Goal: Information Seeking & Learning: Learn about a topic

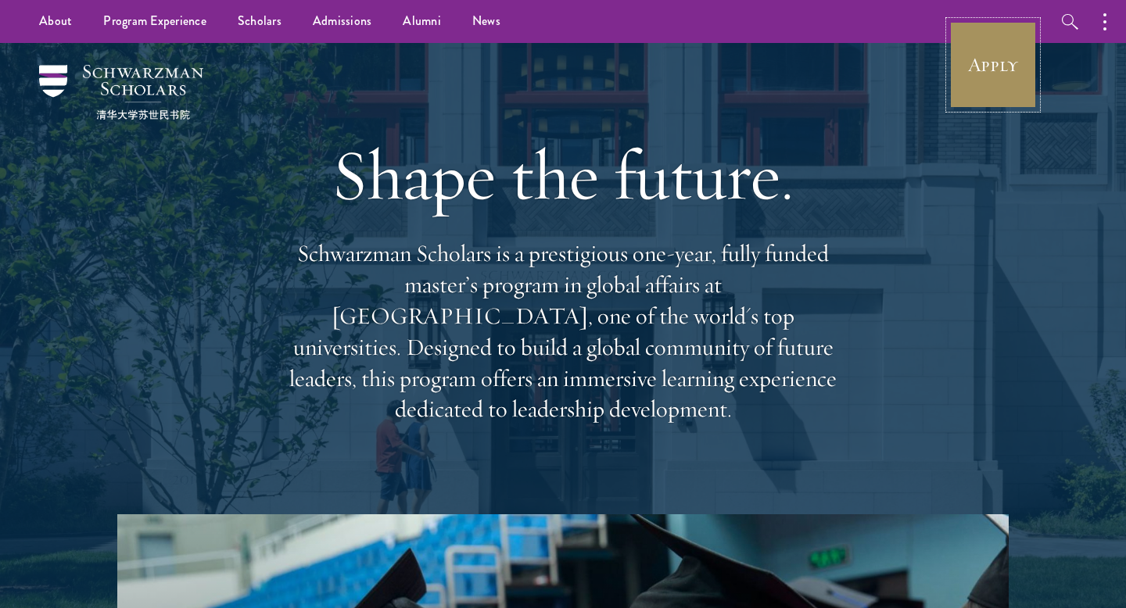
click at [989, 80] on link "Apply" at bounding box center [993, 65] width 88 height 88
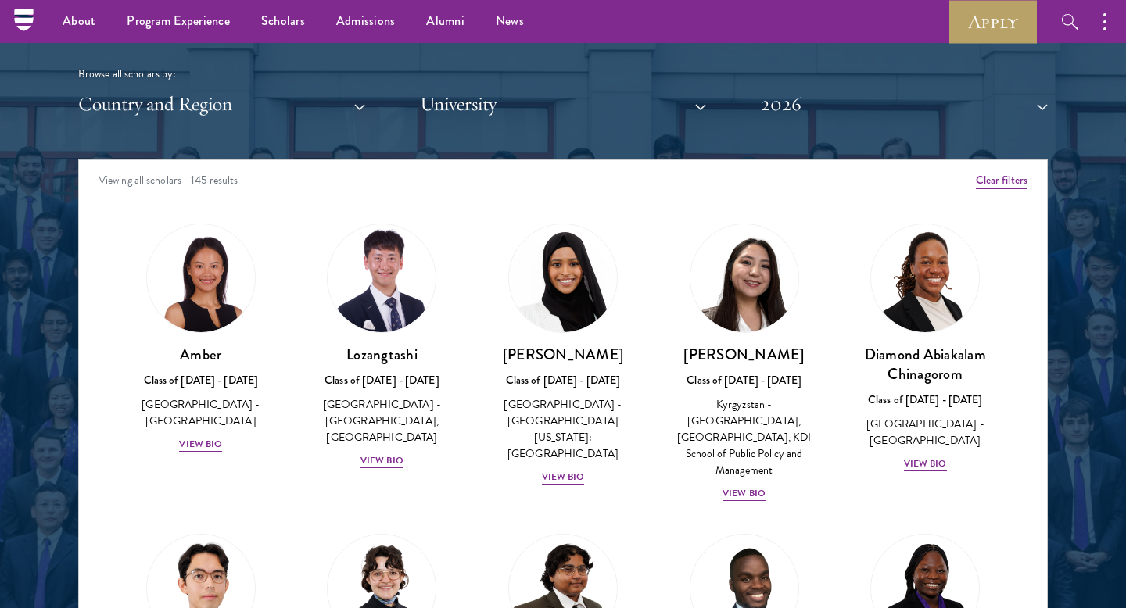
scroll to position [1910, 0]
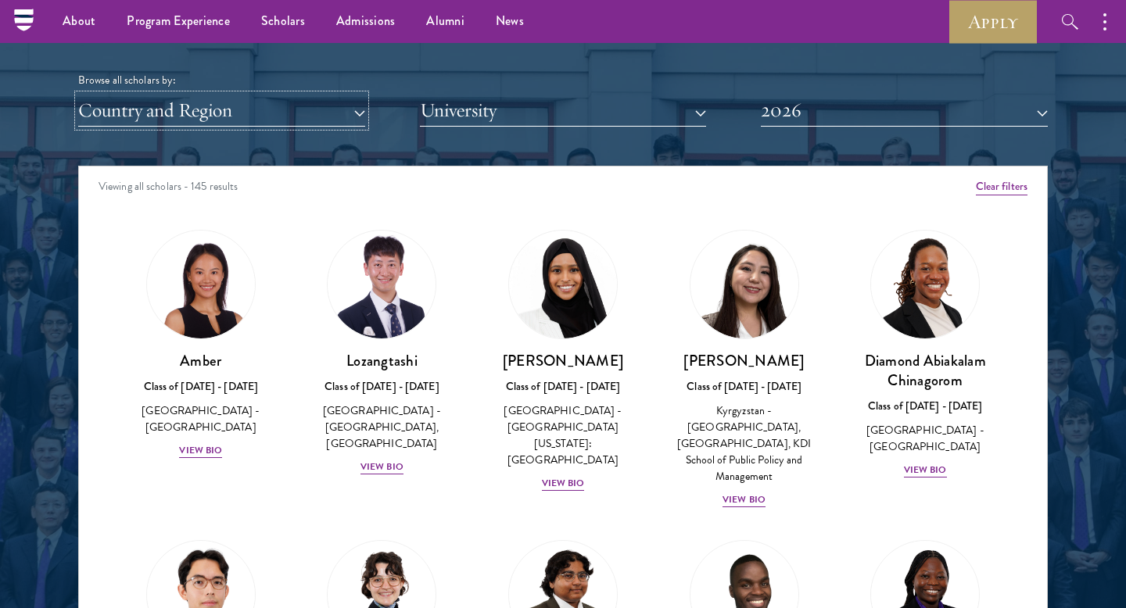
click at [331, 113] on button "Country and Region" at bounding box center [221, 111] width 287 height 32
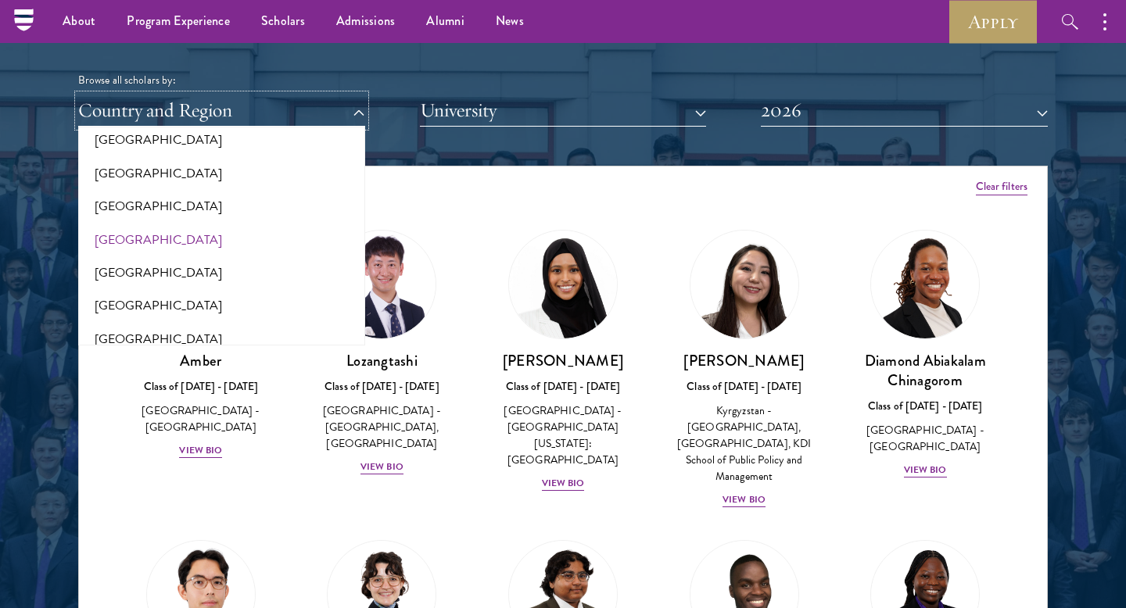
scroll to position [974, 0]
click at [0, 235] on div at bounding box center [563, 237] width 1126 height 952
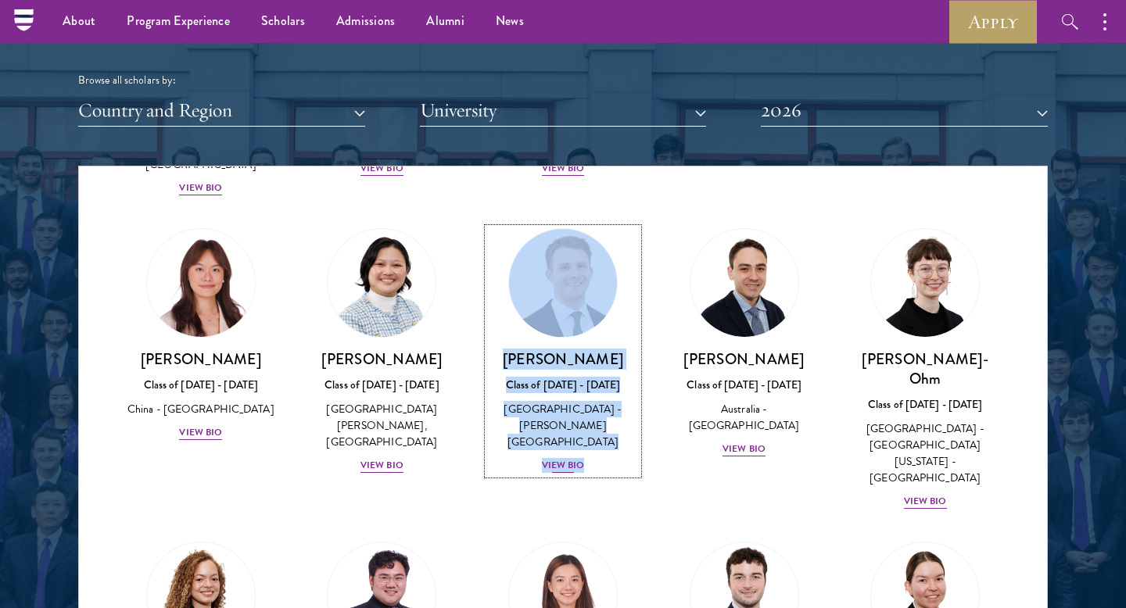
scroll to position [1471, 0]
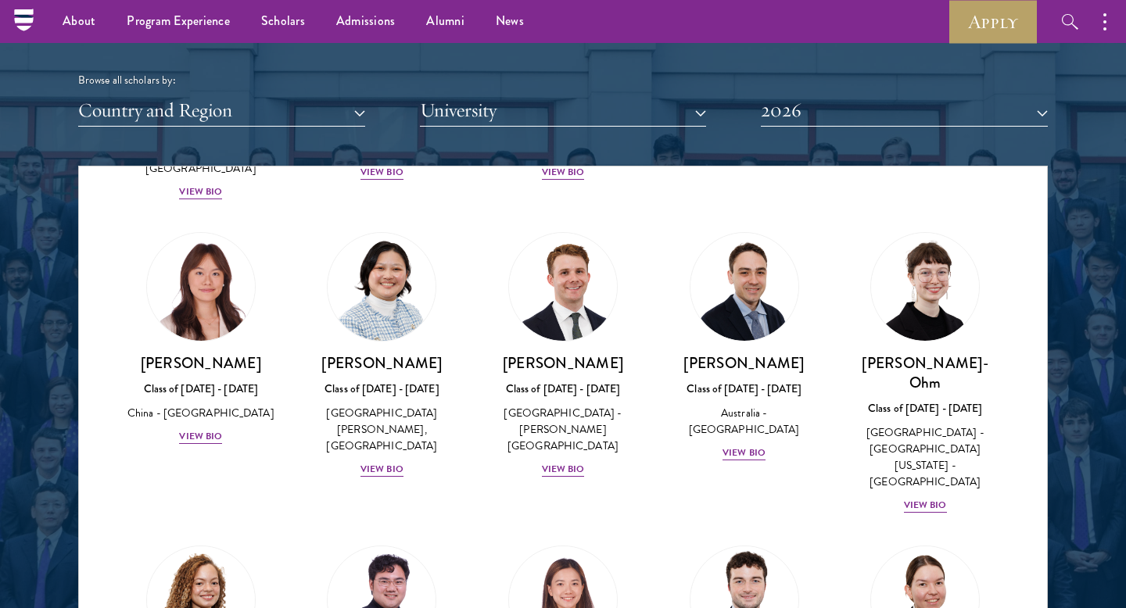
click at [662, 382] on div "David Connah Class of 2025 - 2026 Australia - Australian National University Vi…" at bounding box center [744, 347] width 181 height 261
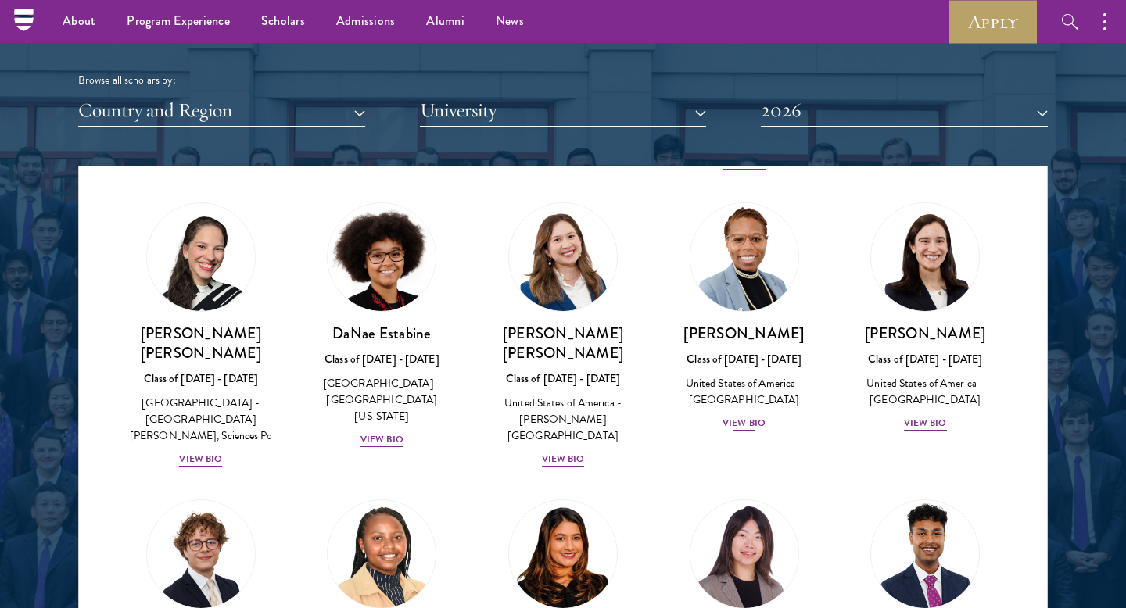
scroll to position [2124, 0]
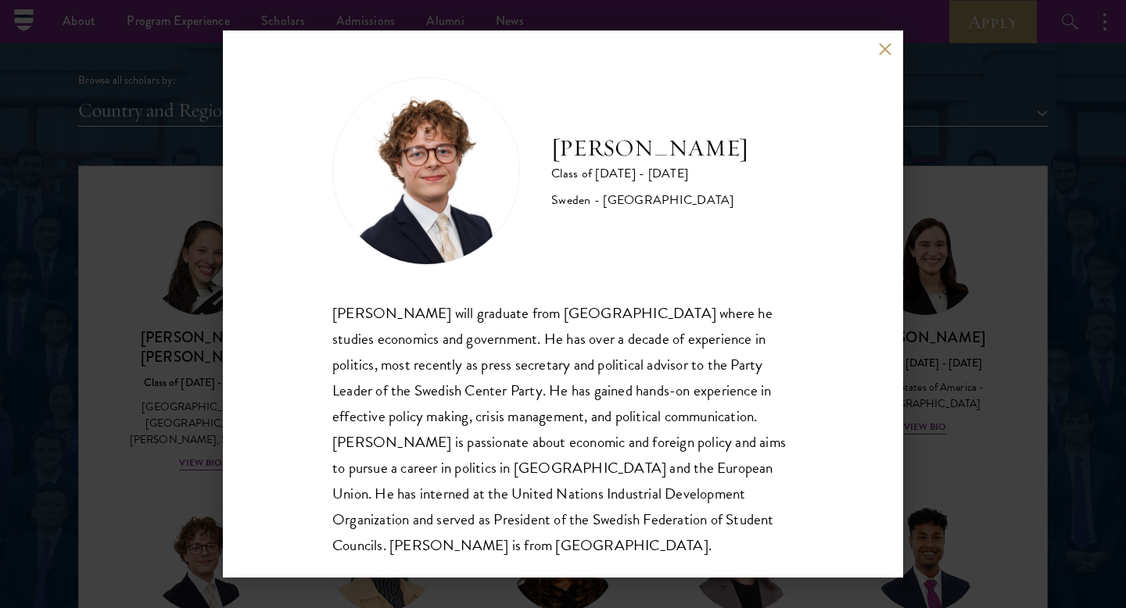
click at [877, 44] on div "Leo Gerdén Class of 2025 - 2026 Sweden - Harvard University Leo Gerdén will gra…" at bounding box center [563, 303] width 680 height 547
click at [882, 50] on button at bounding box center [884, 48] width 13 height 13
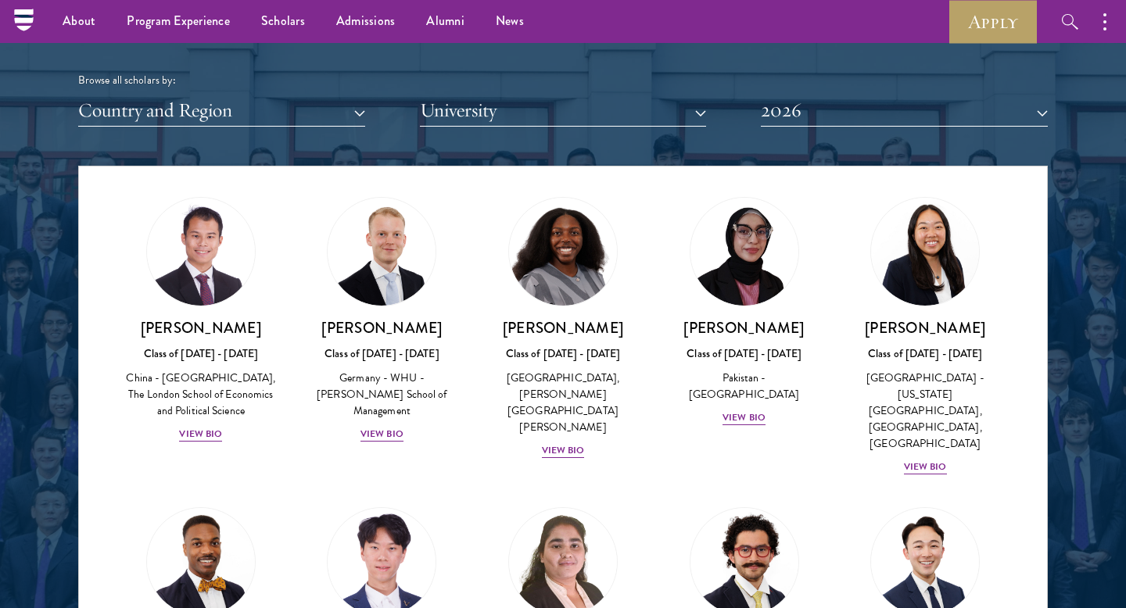
scroll to position [3051, 0]
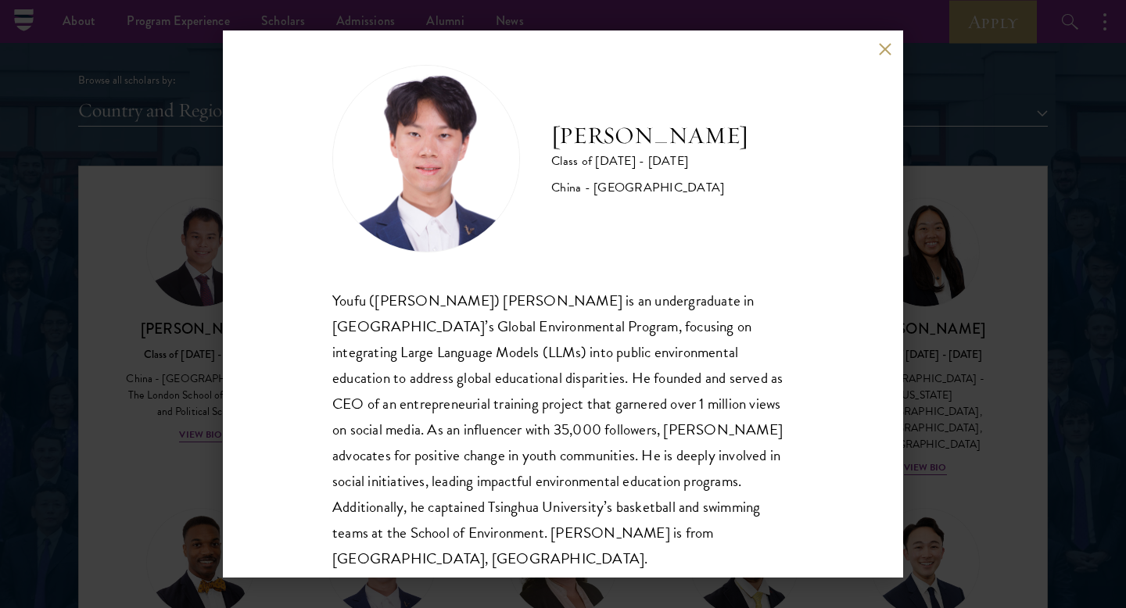
scroll to position [14, 0]
click at [881, 48] on button at bounding box center [884, 48] width 13 height 13
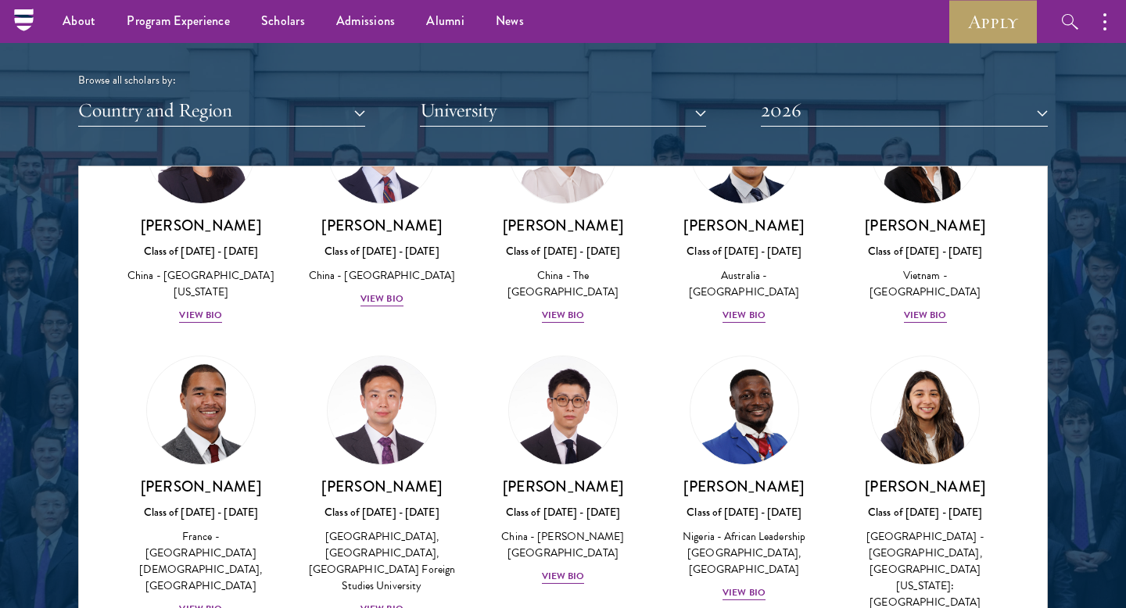
scroll to position [4655, 0]
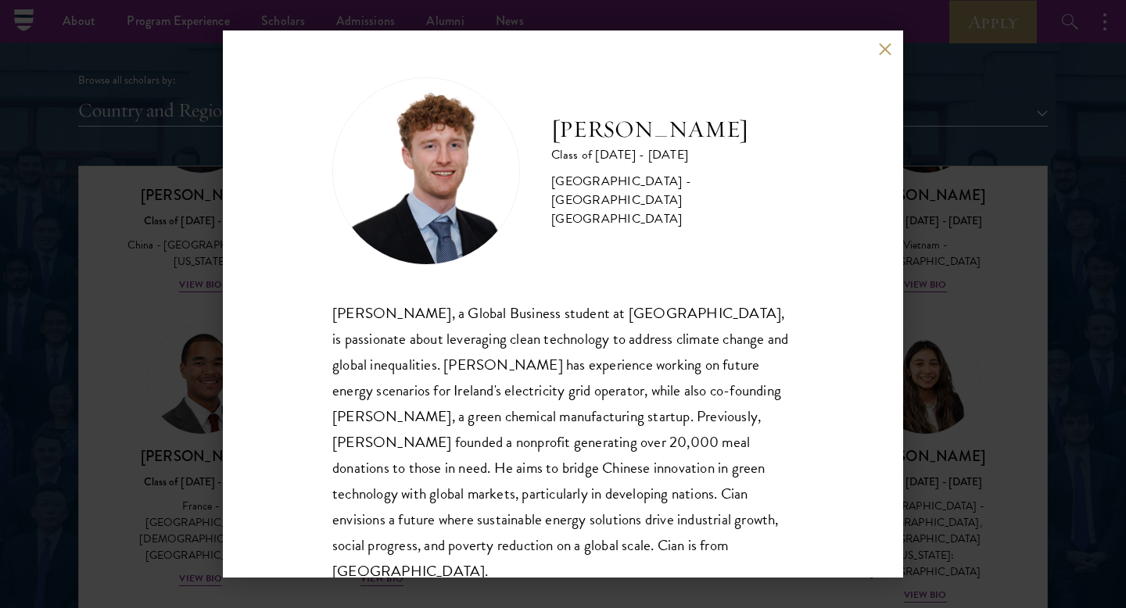
scroll to position [27, 0]
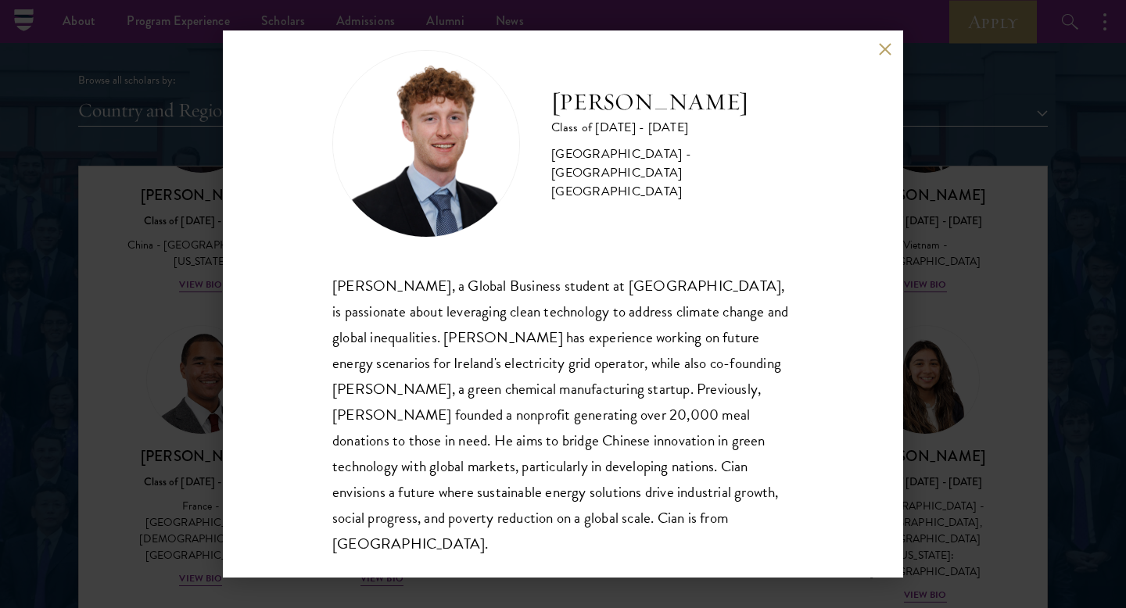
click at [881, 45] on button at bounding box center [884, 48] width 13 height 13
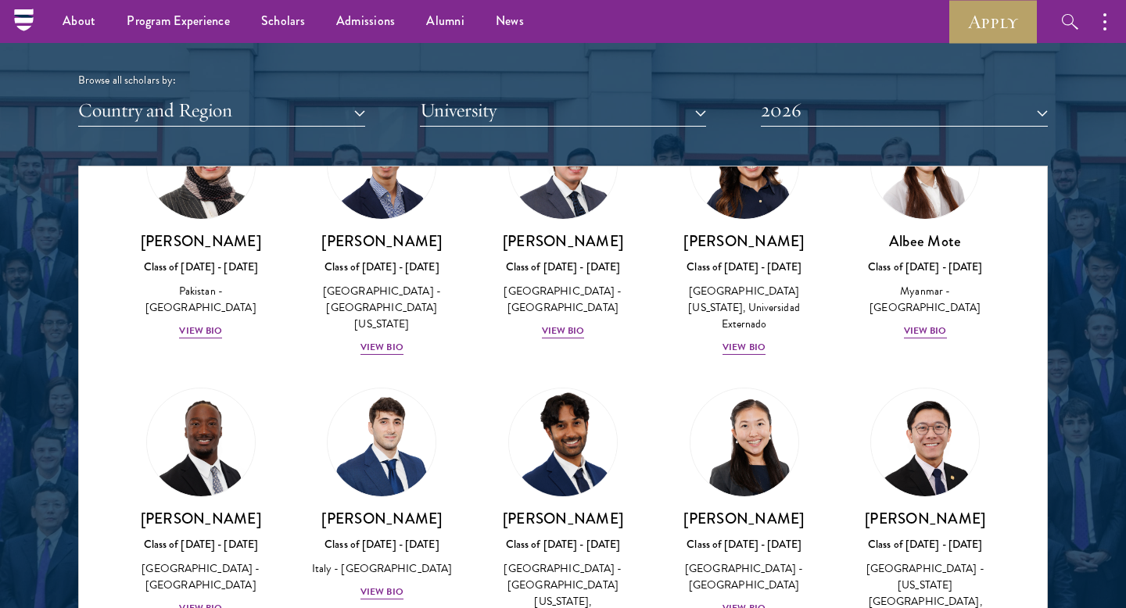
scroll to position [5473, 0]
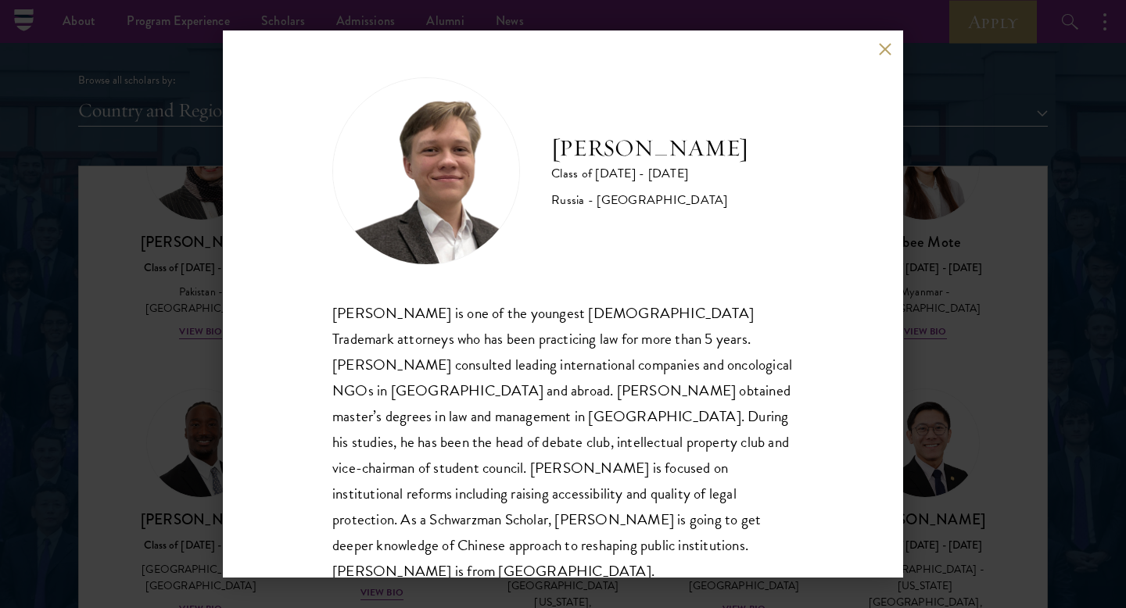
click at [879, 47] on button at bounding box center [884, 48] width 13 height 13
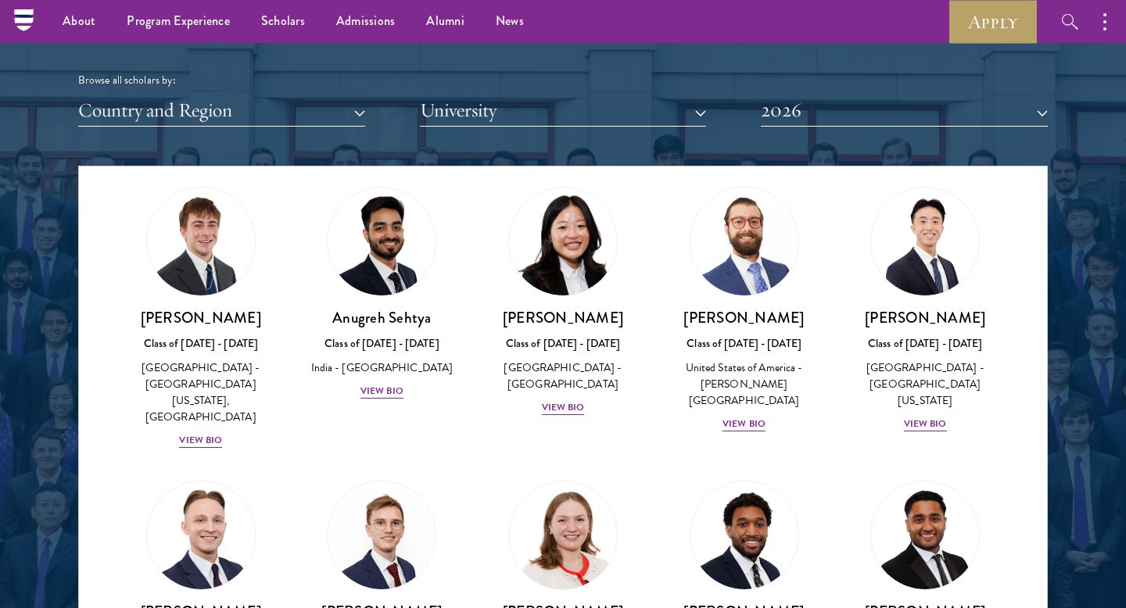
scroll to position [6524, 0]
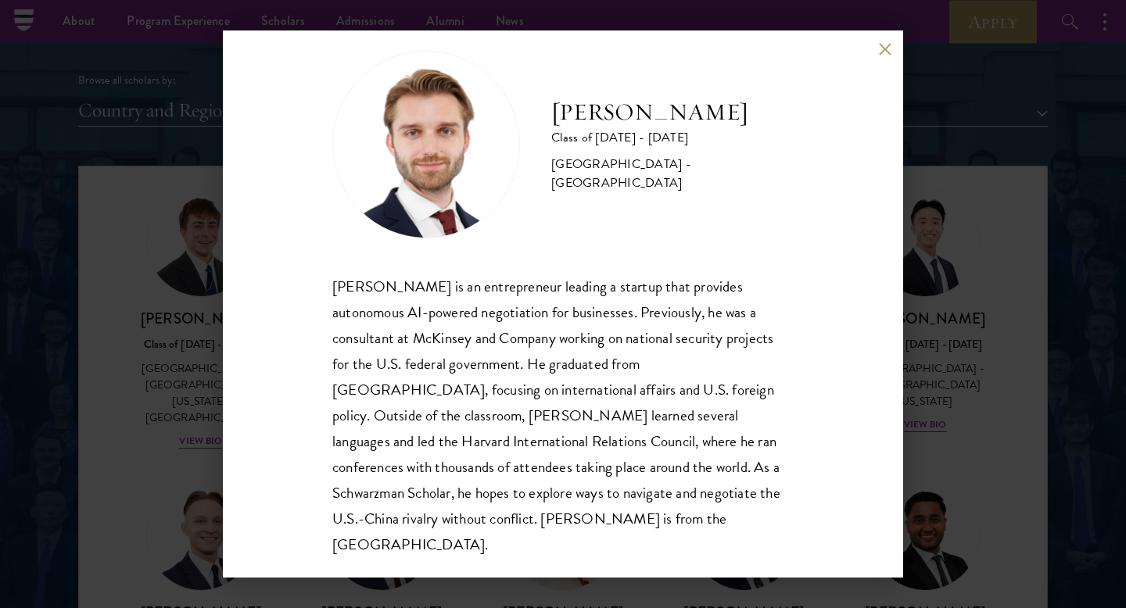
scroll to position [27, 0]
click at [878, 44] on button at bounding box center [884, 48] width 13 height 13
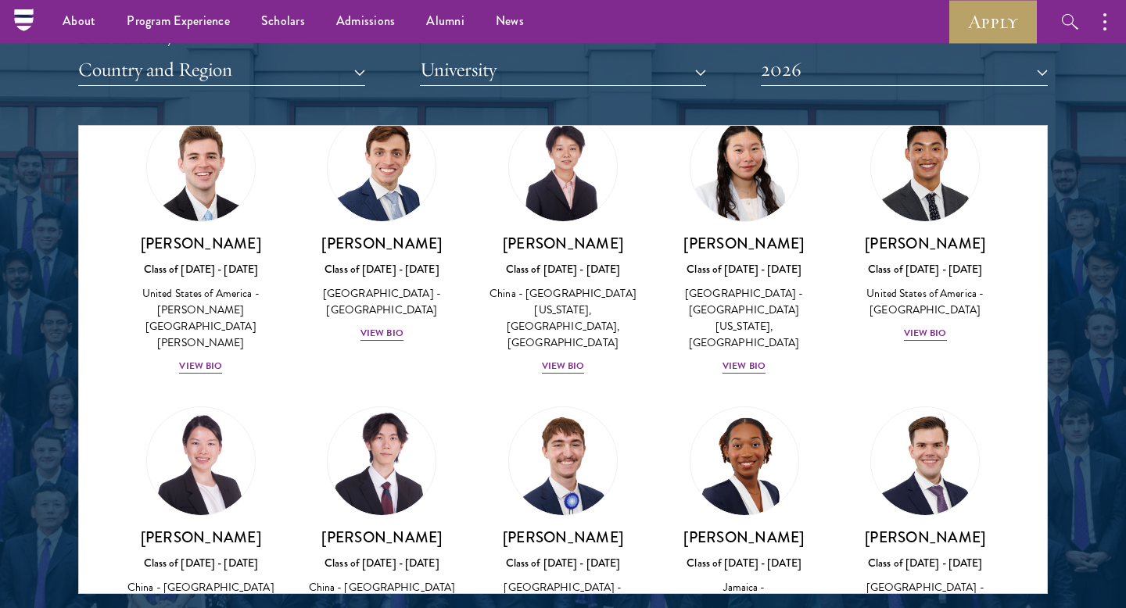
scroll to position [1950, 0]
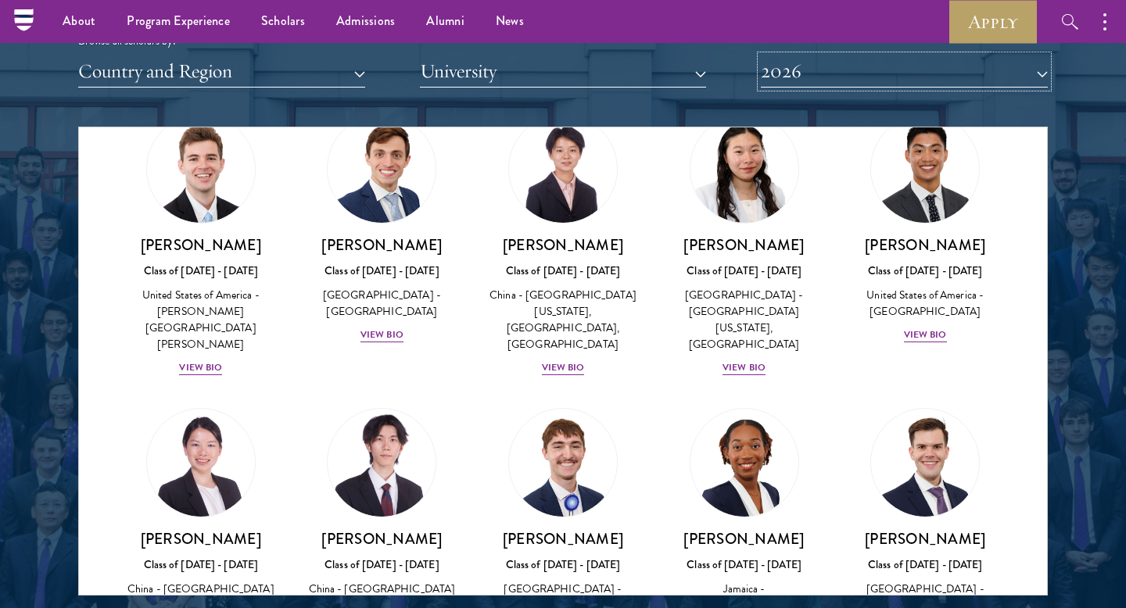
click at [959, 65] on button "2026" at bounding box center [904, 72] width 287 height 32
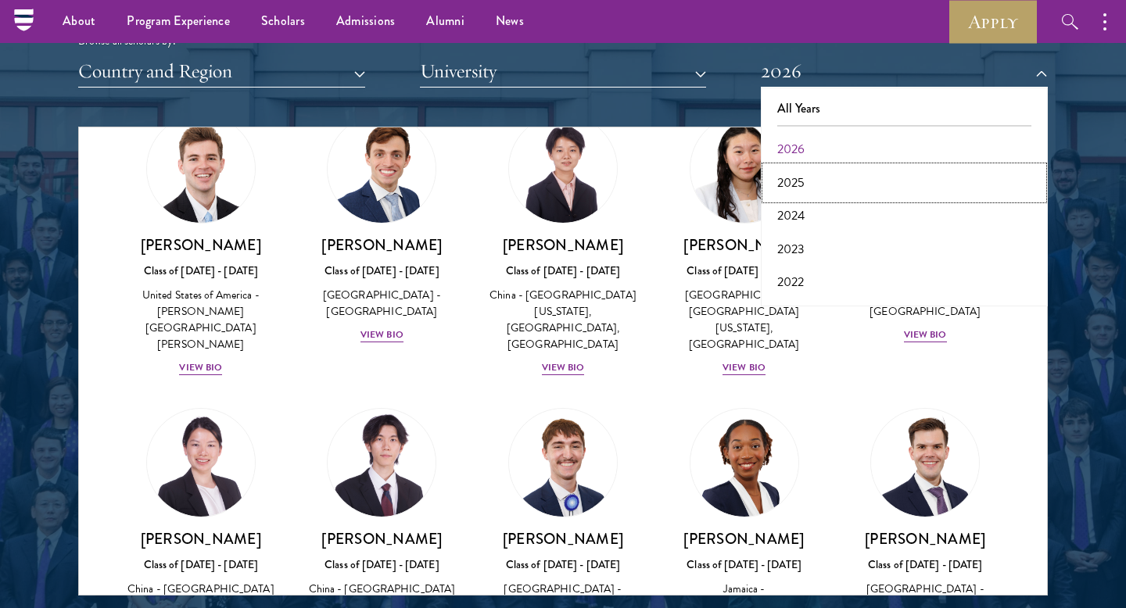
click at [805, 180] on button "2025" at bounding box center [905, 183] width 278 height 33
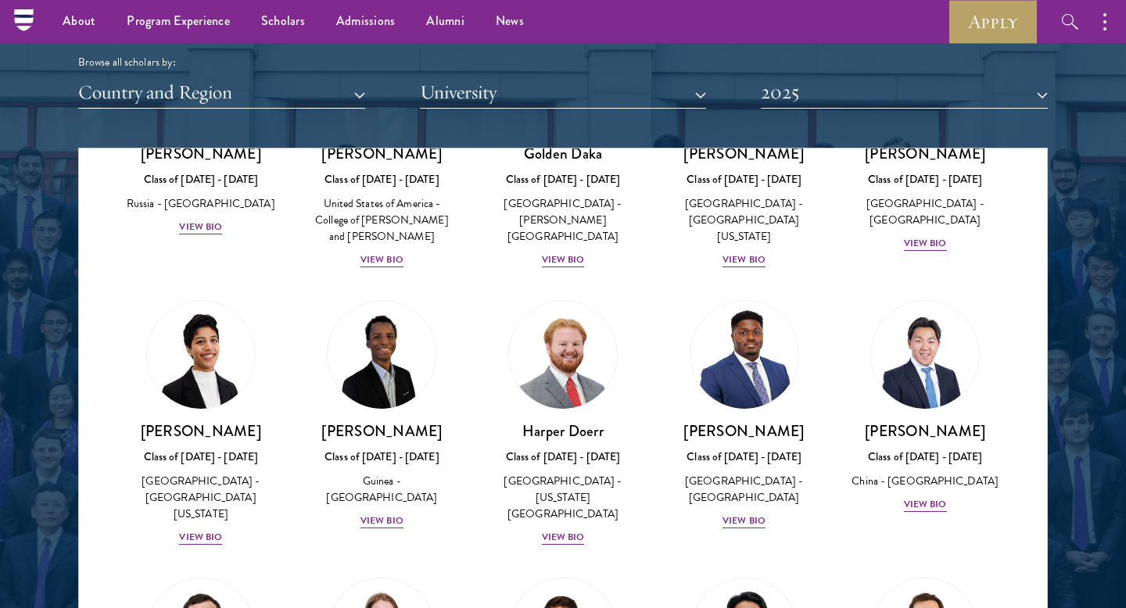
scroll to position [1380, 0]
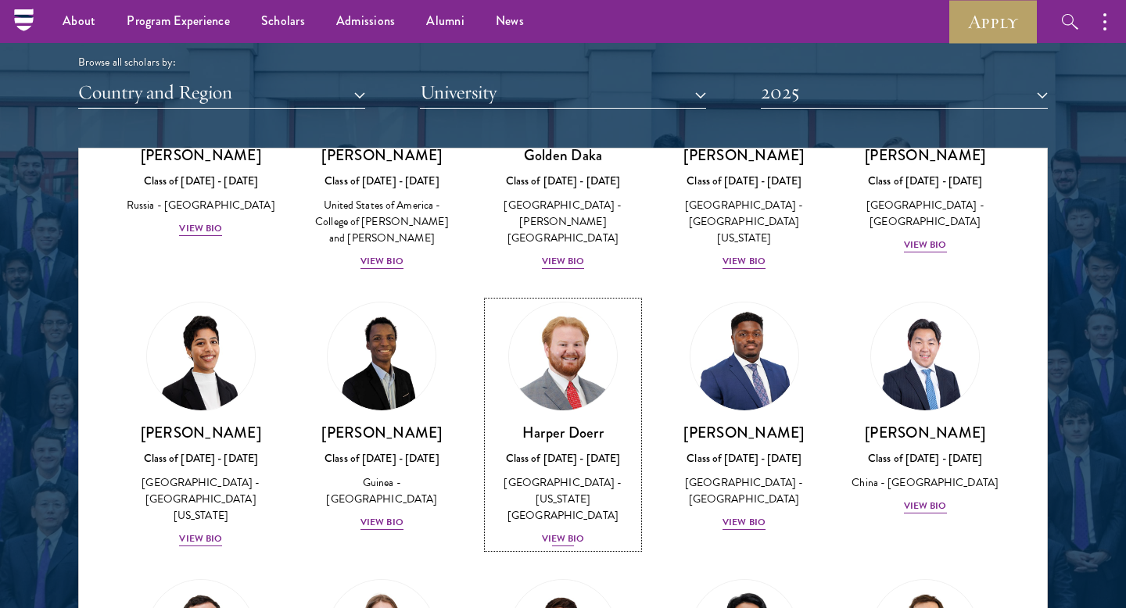
click at [572, 532] on div "View Bio" at bounding box center [563, 539] width 43 height 15
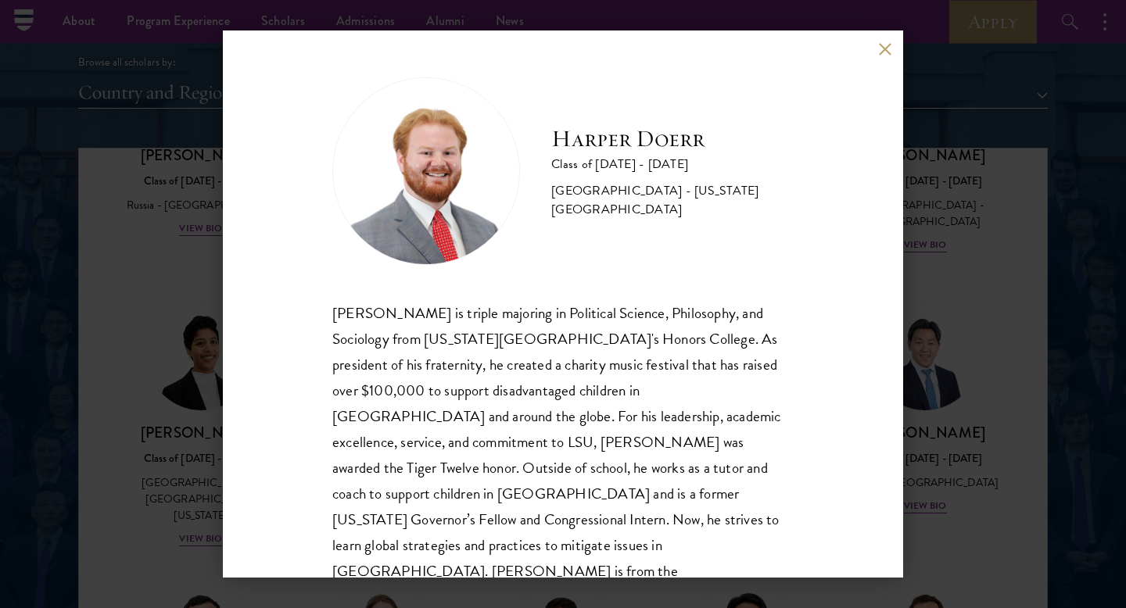
scroll to position [27, 0]
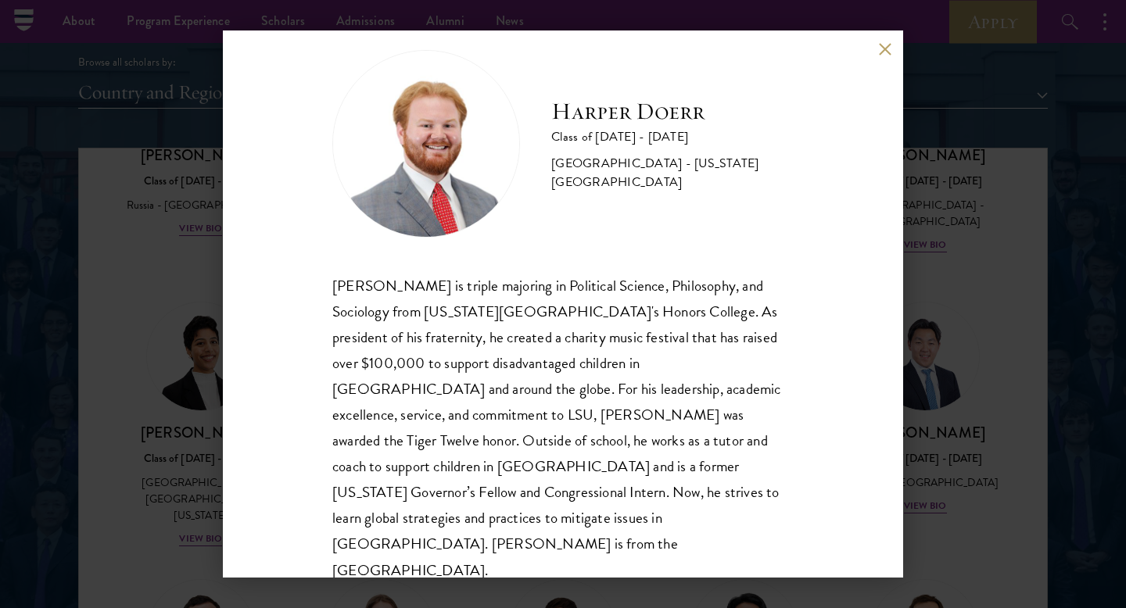
click at [885, 45] on button at bounding box center [884, 48] width 13 height 13
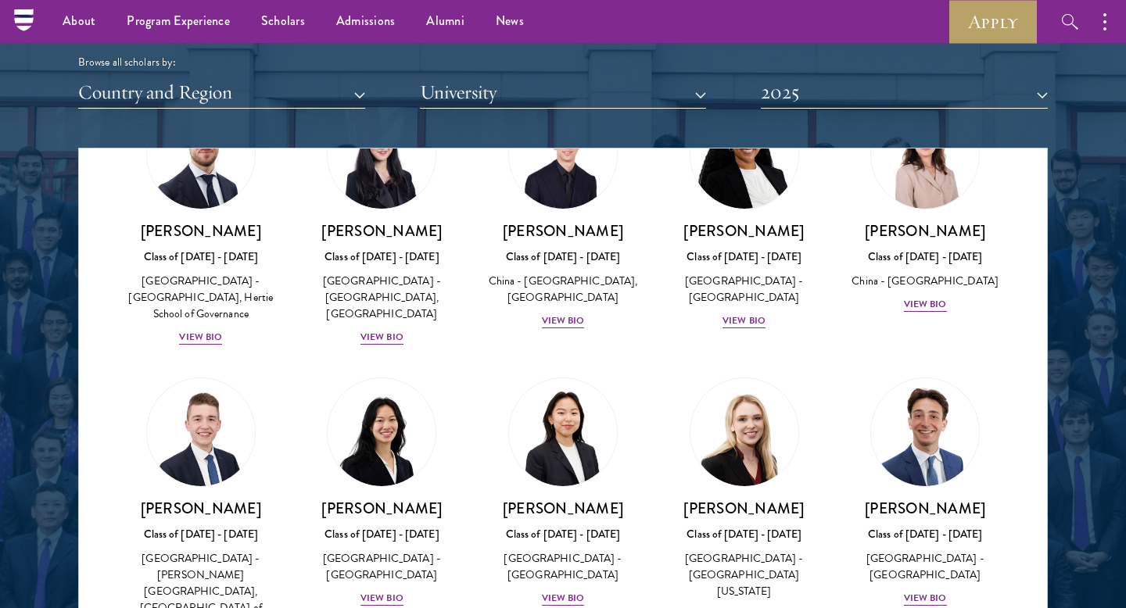
scroll to position [2418, 0]
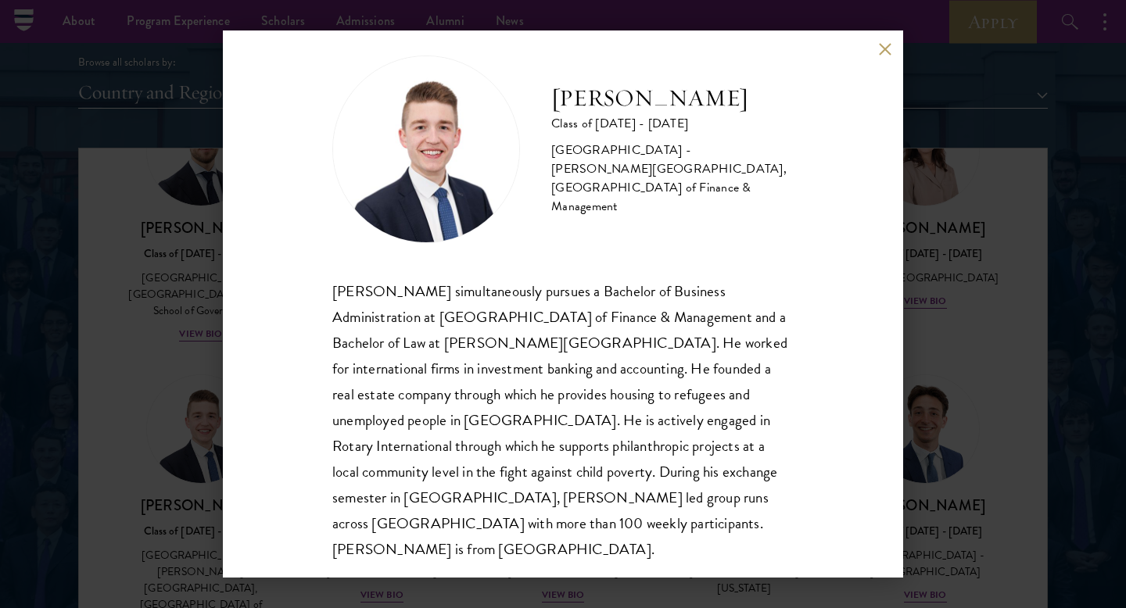
scroll to position [27, 0]
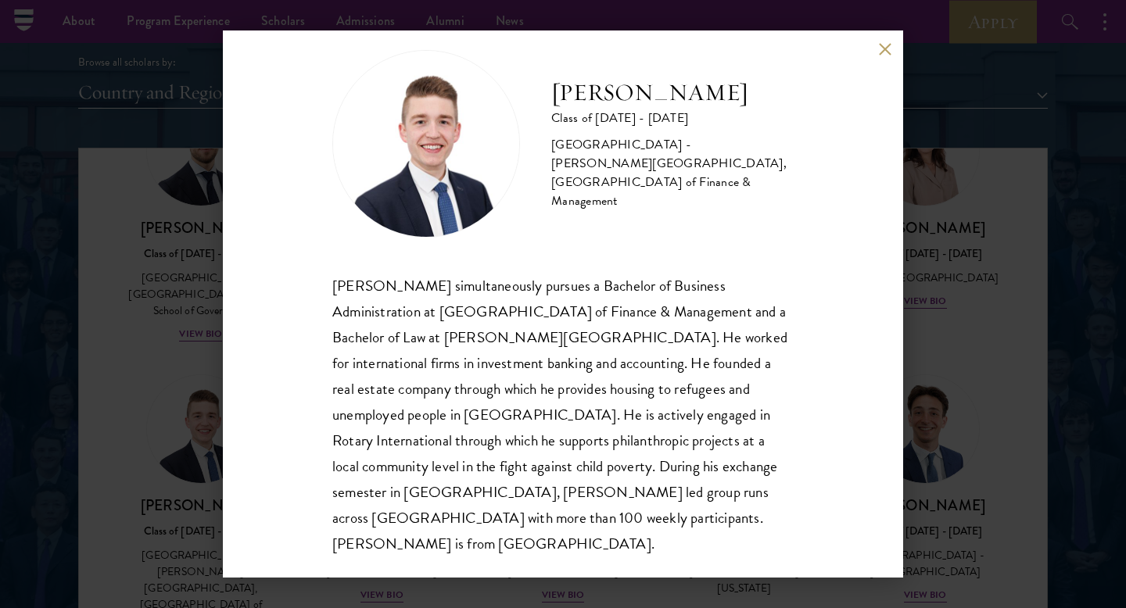
click at [877, 45] on div "Franz Hohmann Class of 2024 - 2025 Germany - Ludwig-Maximilians-Universität Mün…" at bounding box center [563, 303] width 680 height 547
click at [886, 47] on button at bounding box center [884, 48] width 13 height 13
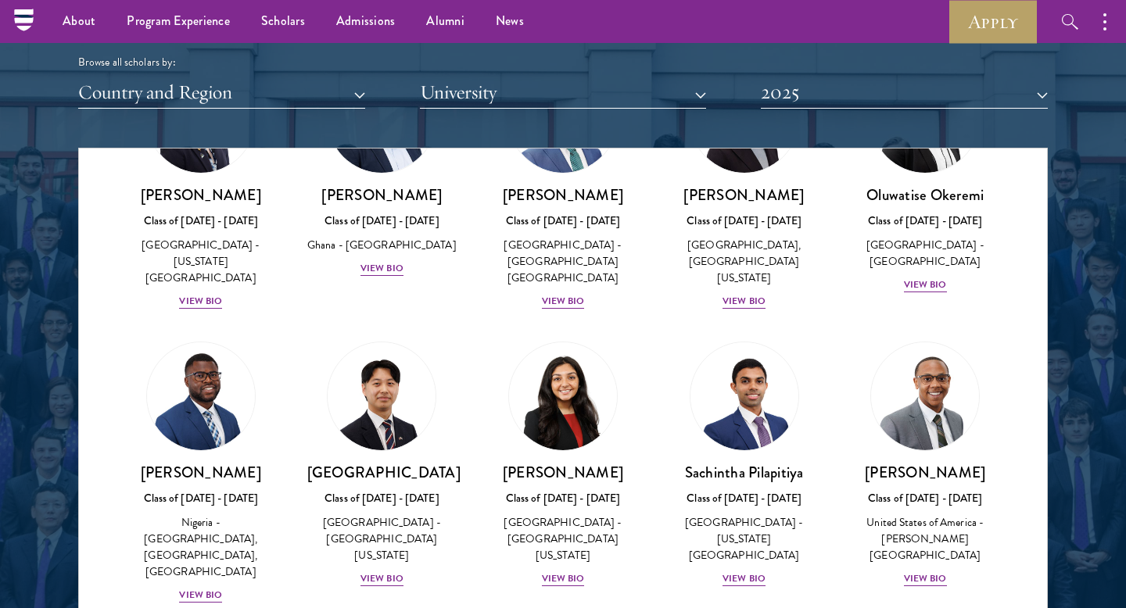
scroll to position [5086, 0]
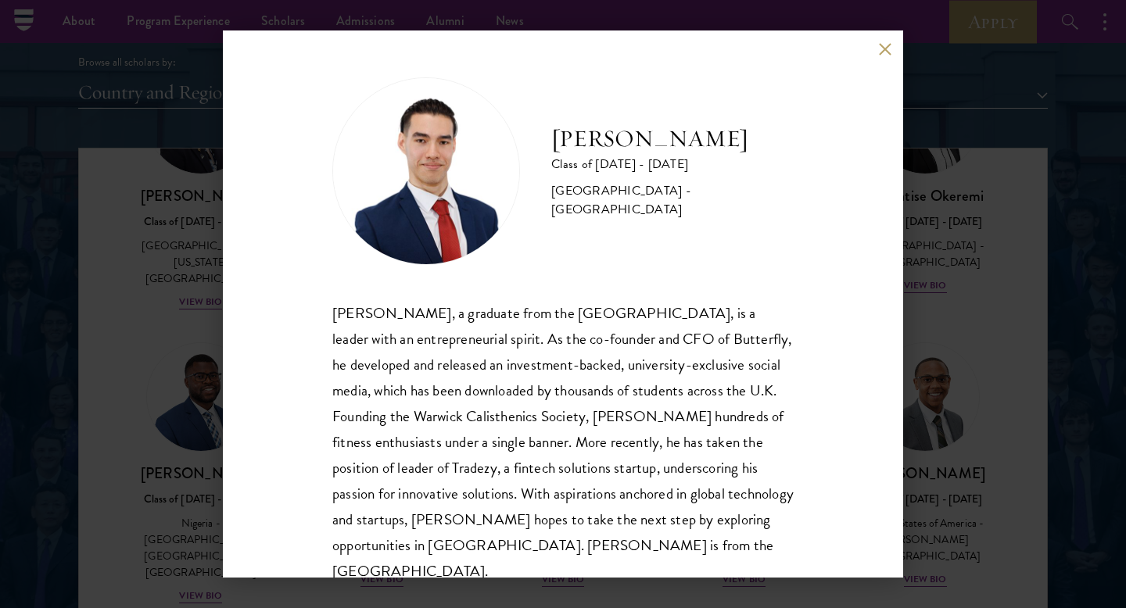
click at [878, 47] on button at bounding box center [884, 48] width 13 height 13
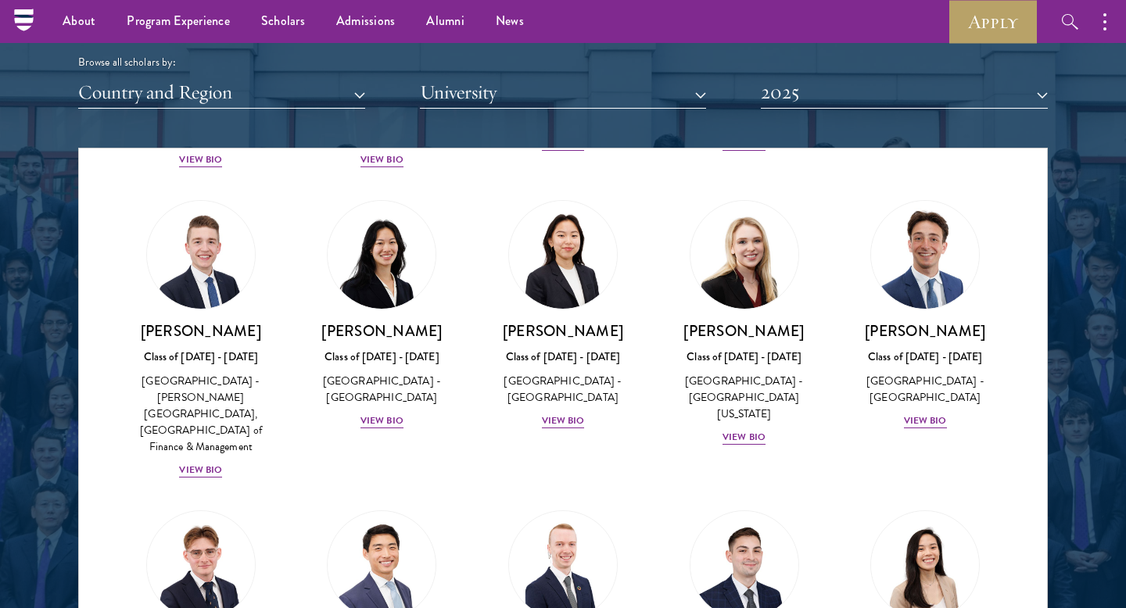
scroll to position [2593, 0]
click at [807, 88] on button "2025" at bounding box center [904, 93] width 287 height 32
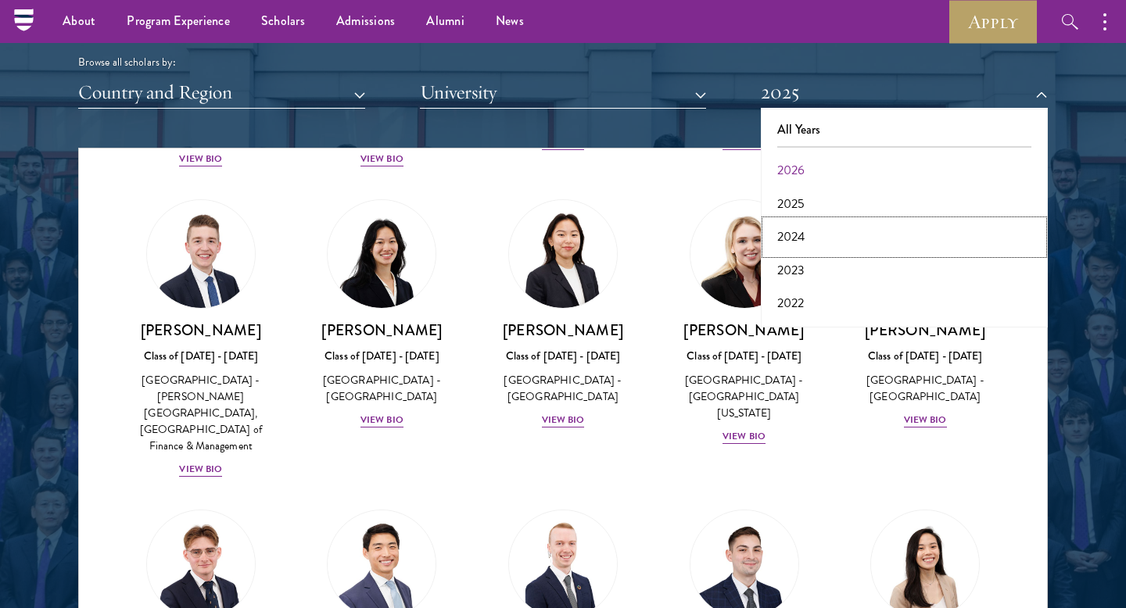
click at [794, 239] on button "2024" at bounding box center [905, 237] width 278 height 33
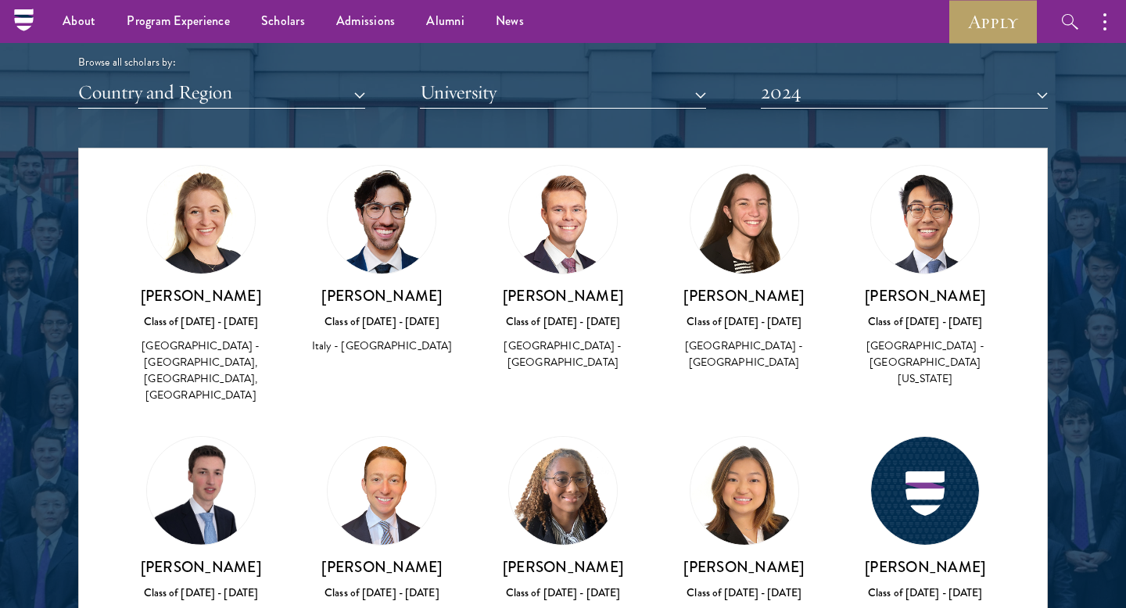
scroll to position [2190, 0]
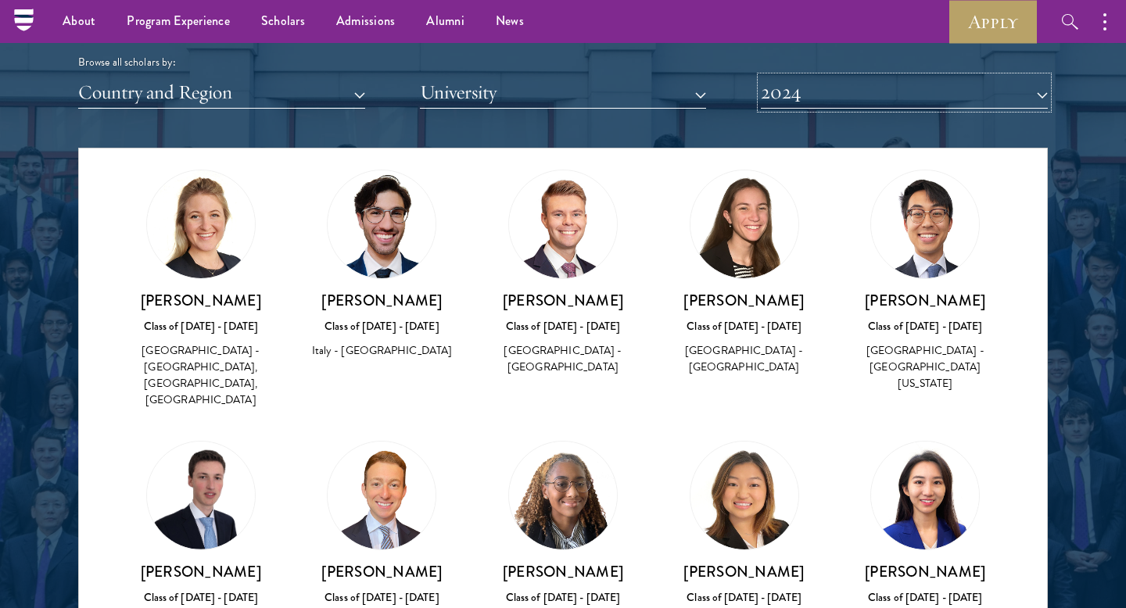
click at [797, 102] on button "2024" at bounding box center [904, 93] width 287 height 32
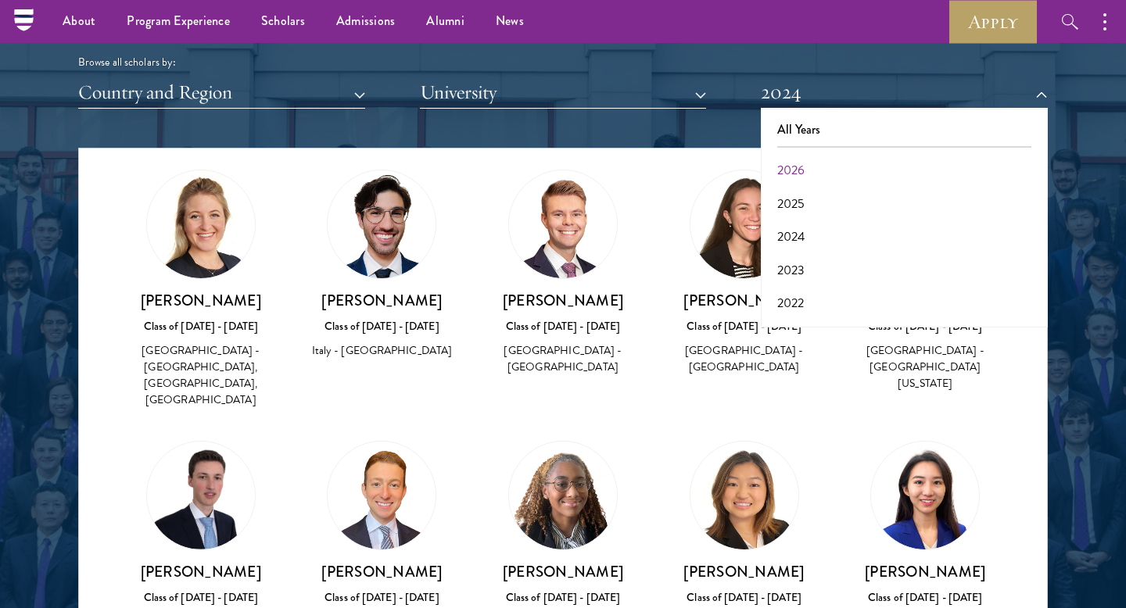
click at [221, 590] on div "Class of [DATE] - [DATE]" at bounding box center [201, 598] width 150 height 16
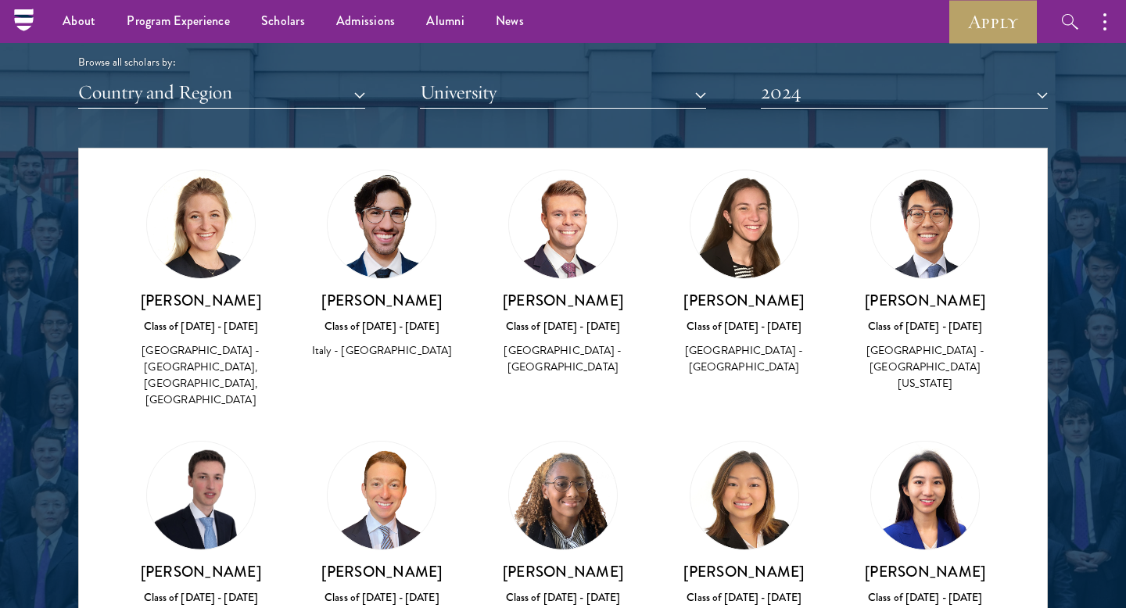
click at [213, 562] on h3 "[PERSON_NAME]" at bounding box center [201, 572] width 150 height 20
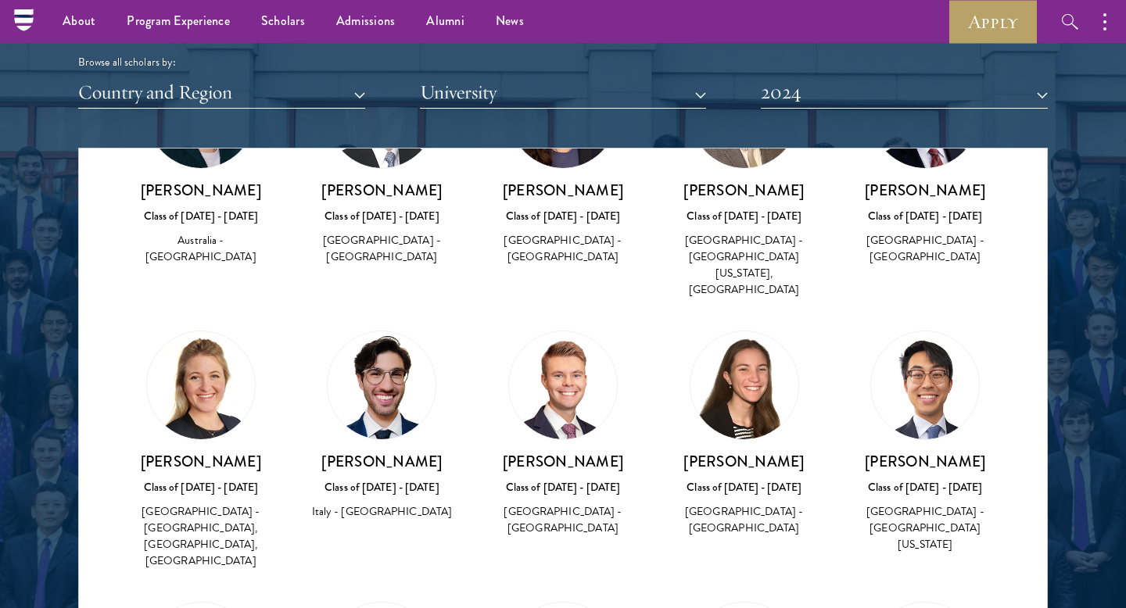
scroll to position [1913, 0]
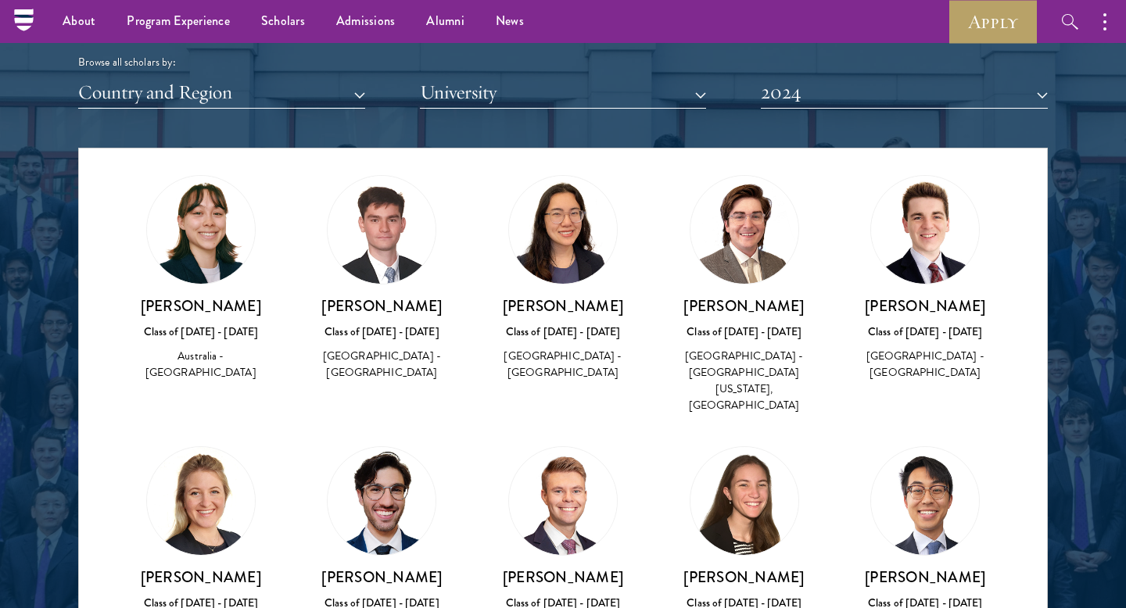
click at [590, 568] on h3 "[PERSON_NAME]" at bounding box center [563, 578] width 150 height 20
click at [569, 595] on div "Class of [DATE] - [DATE]" at bounding box center [563, 603] width 150 height 16
click at [619, 595] on div "Class of [DATE] - [DATE]" at bounding box center [563, 603] width 150 height 16
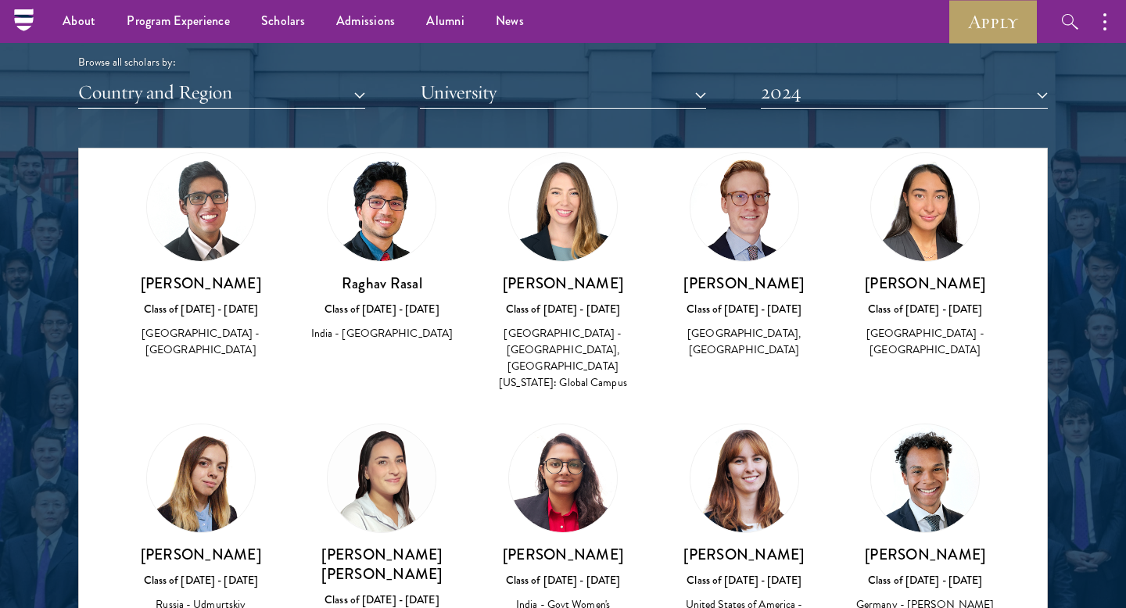
scroll to position [5417, 0]
click at [971, 102] on button "2024" at bounding box center [904, 93] width 287 height 32
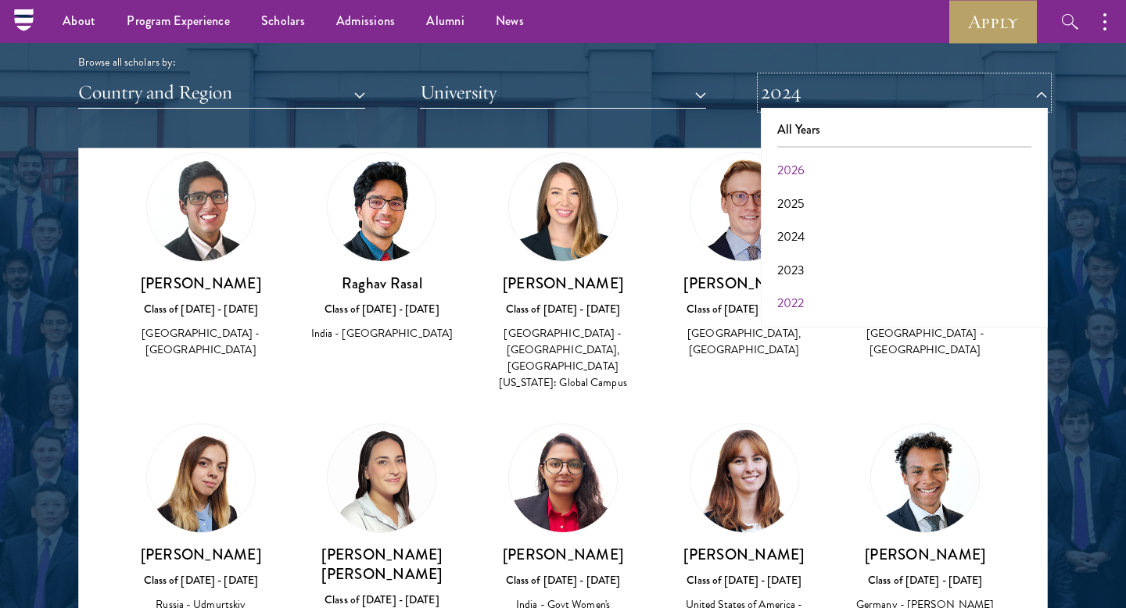
scroll to position [163, 0]
click at [831, 242] on button "2019" at bounding box center [905, 240] width 278 height 33
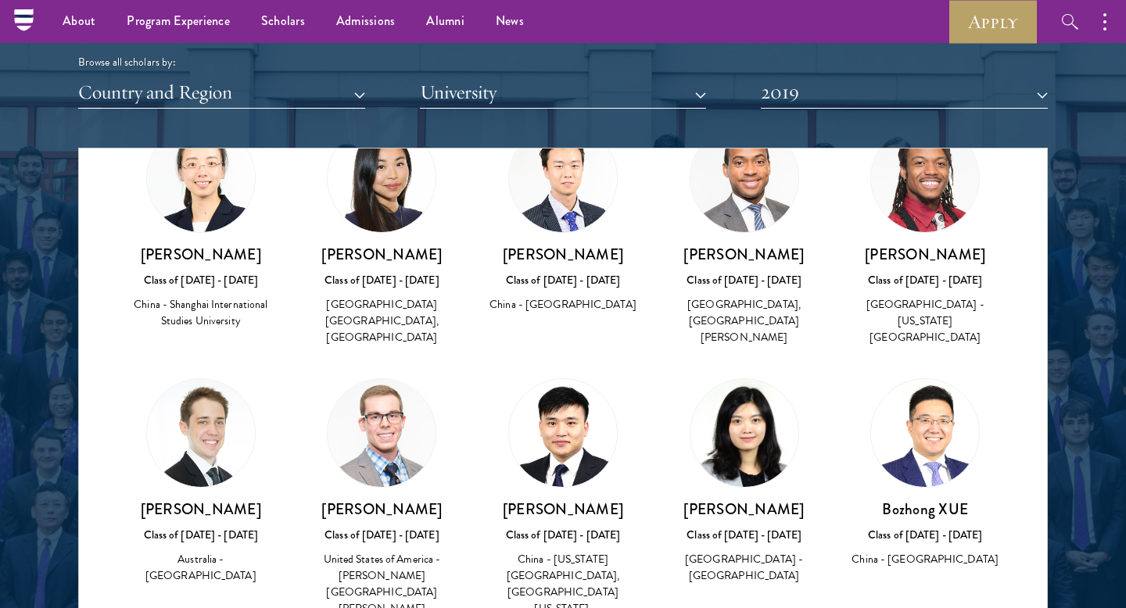
scroll to position [6265, 0]
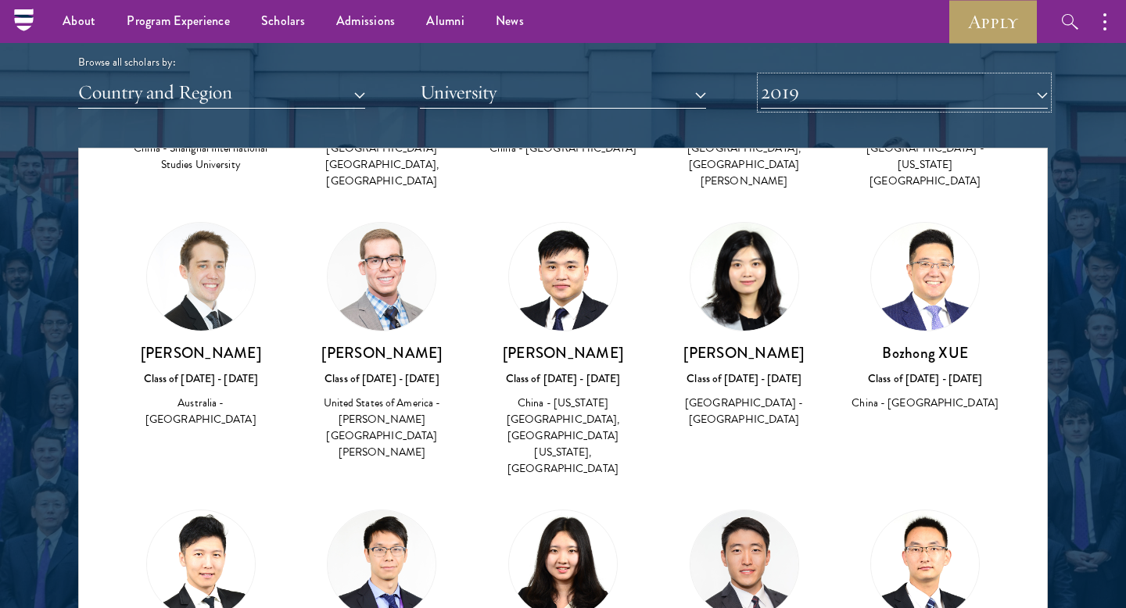
click at [933, 106] on button "2019" at bounding box center [904, 93] width 287 height 32
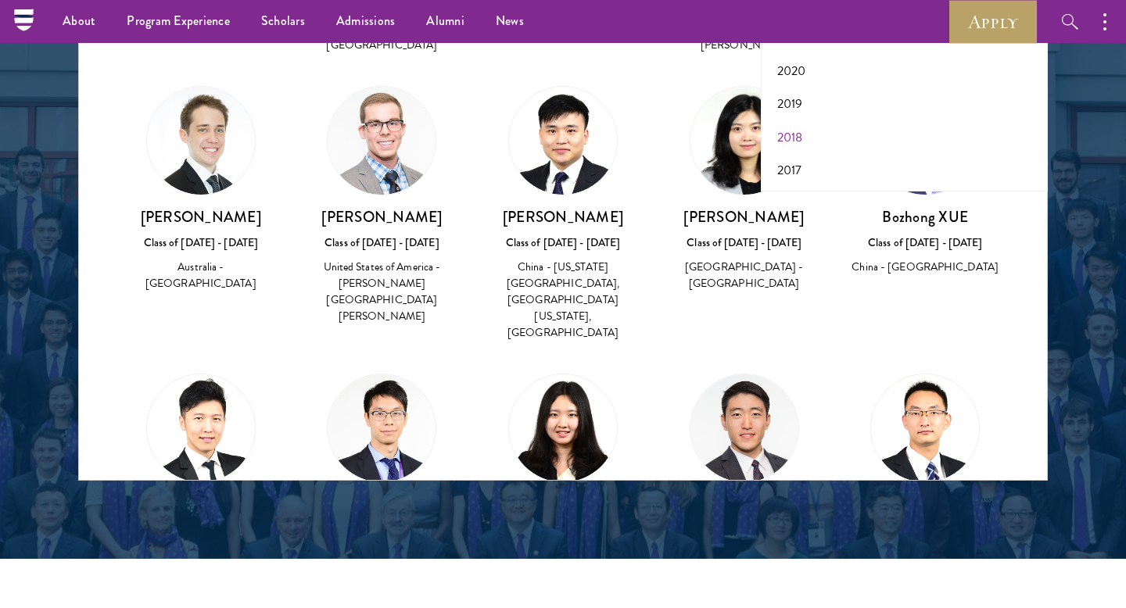
scroll to position [2064, 0]
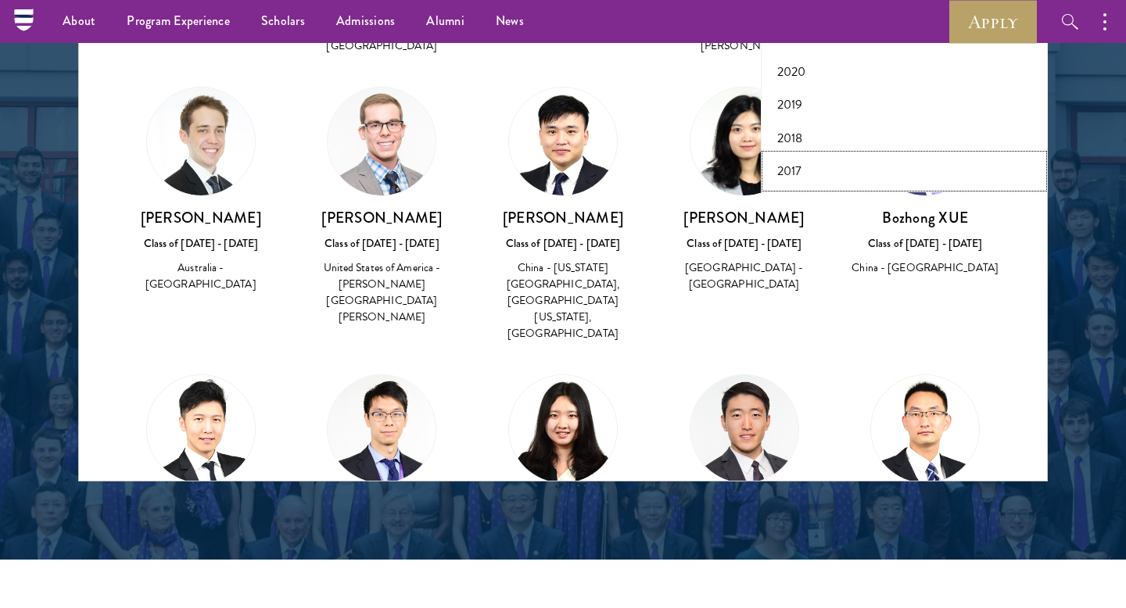
click at [792, 170] on button "2017" at bounding box center [905, 171] width 278 height 33
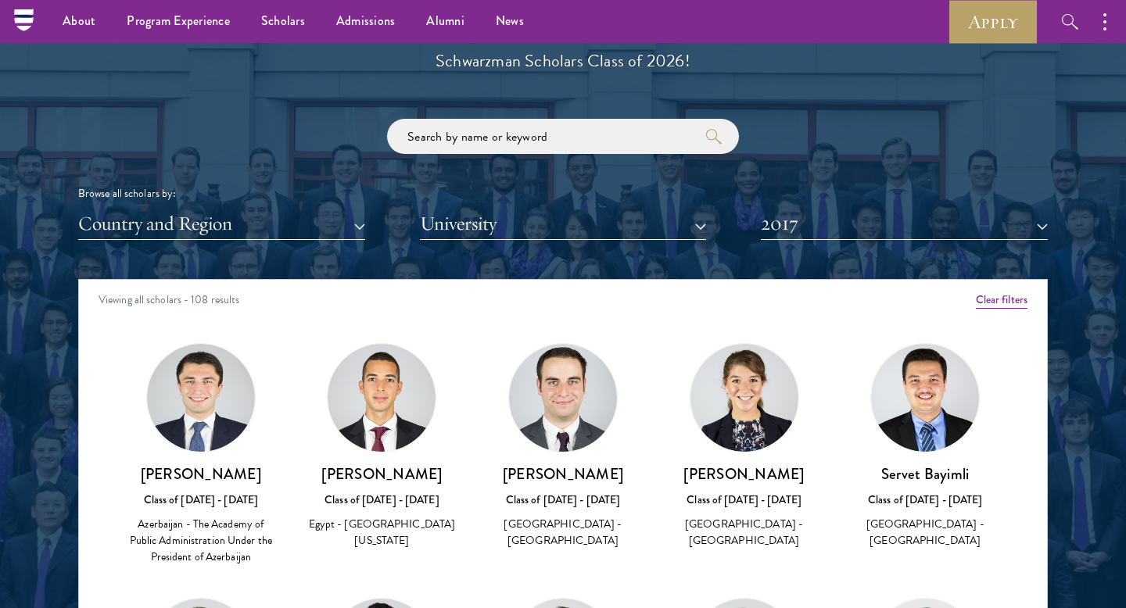
scroll to position [1796, 0]
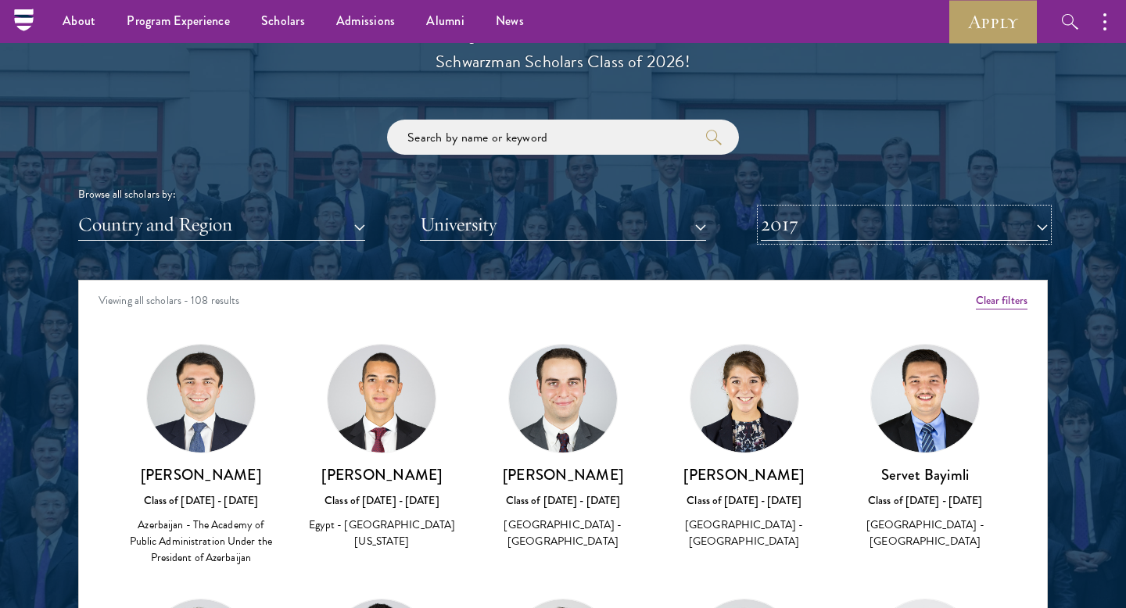
click at [871, 226] on button "2017" at bounding box center [904, 225] width 287 height 32
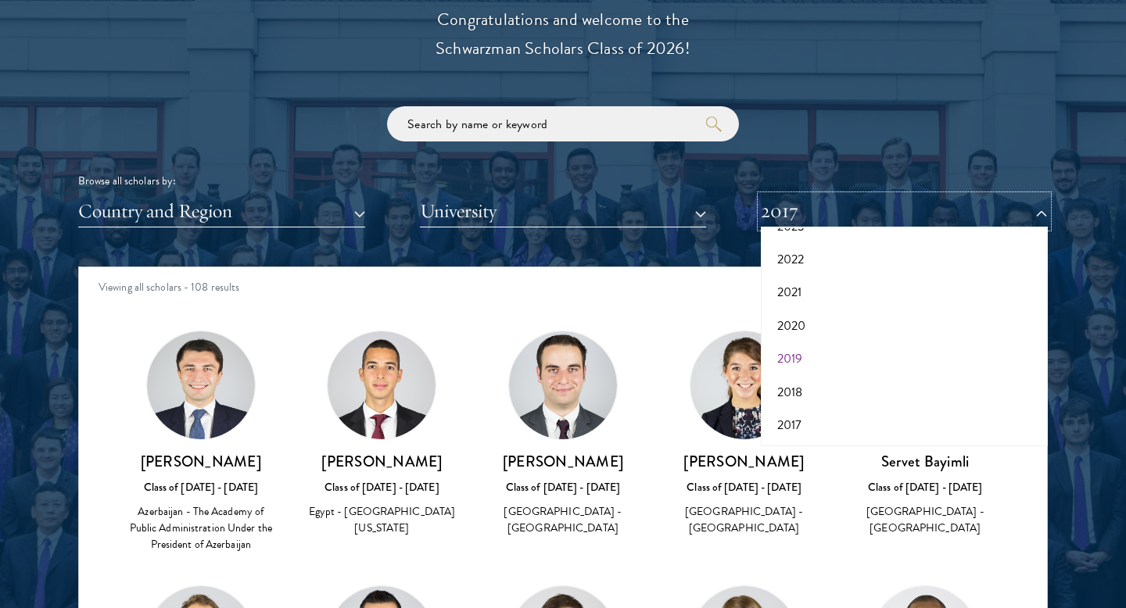
scroll to position [1813, 0]
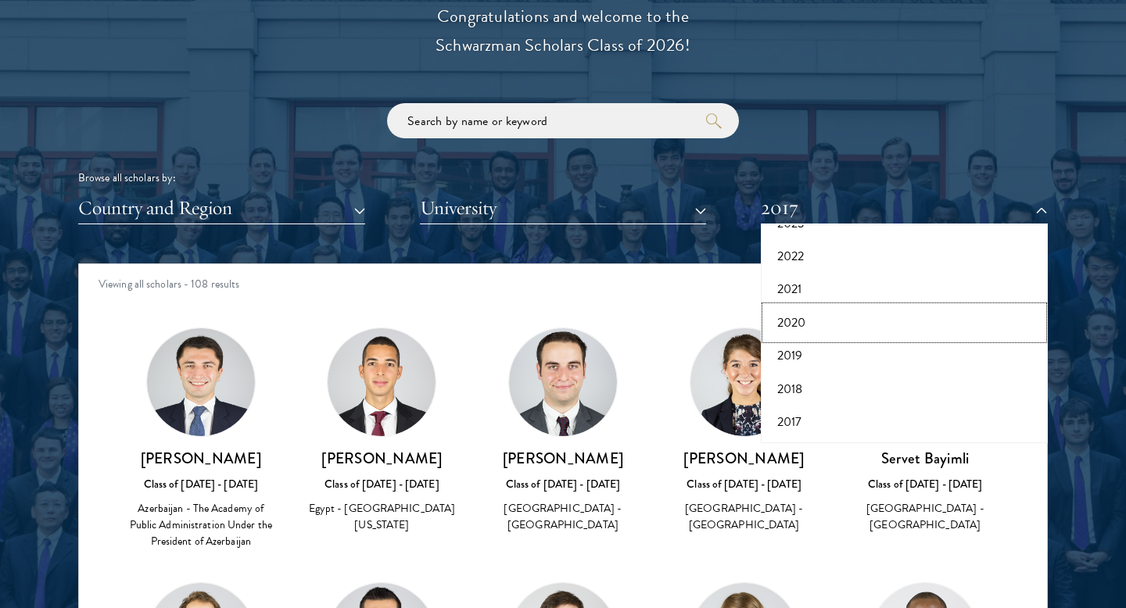
click at [813, 321] on button "2020" at bounding box center [905, 323] width 278 height 33
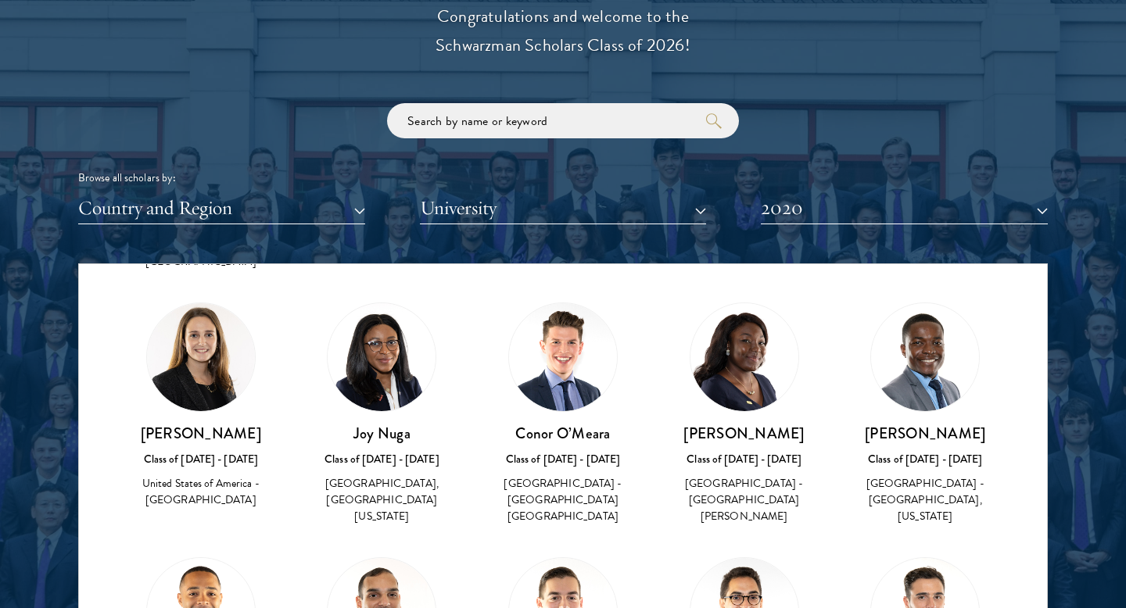
scroll to position [5471, 0]
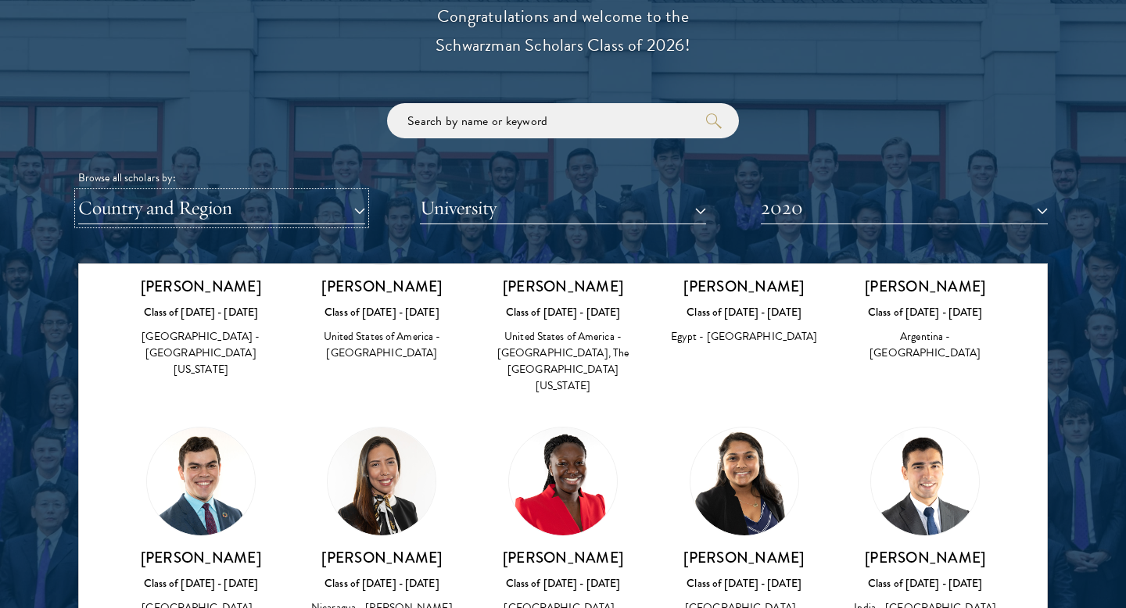
click at [198, 202] on button "Country and Region" at bounding box center [221, 208] width 287 height 32
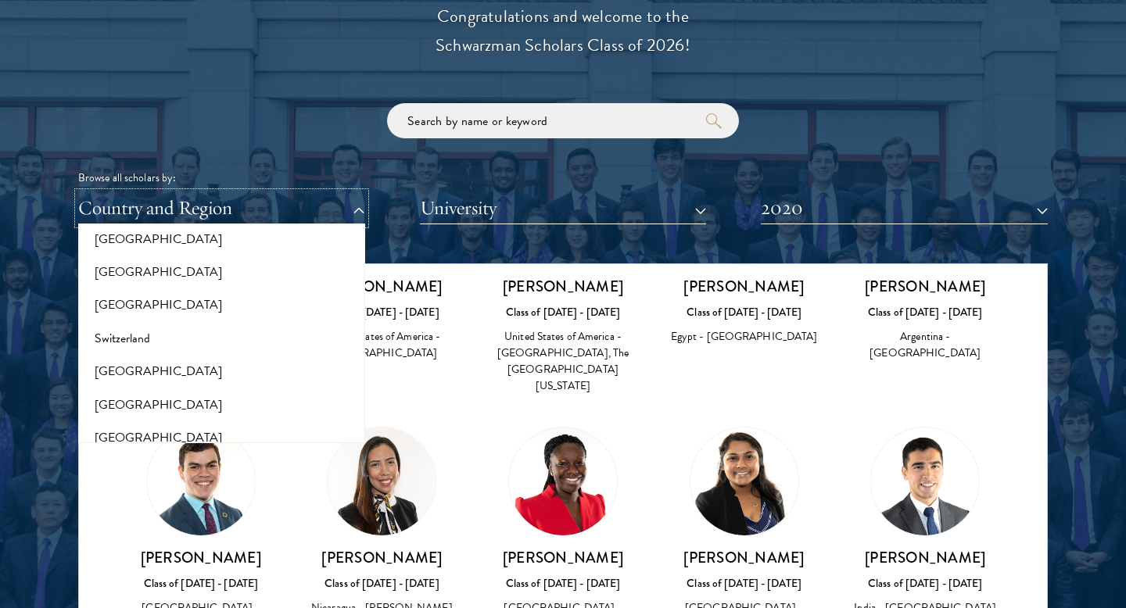
scroll to position [2846, 0]
click at [128, 296] on button "[GEOGRAPHIC_DATA]" at bounding box center [222, 305] width 278 height 33
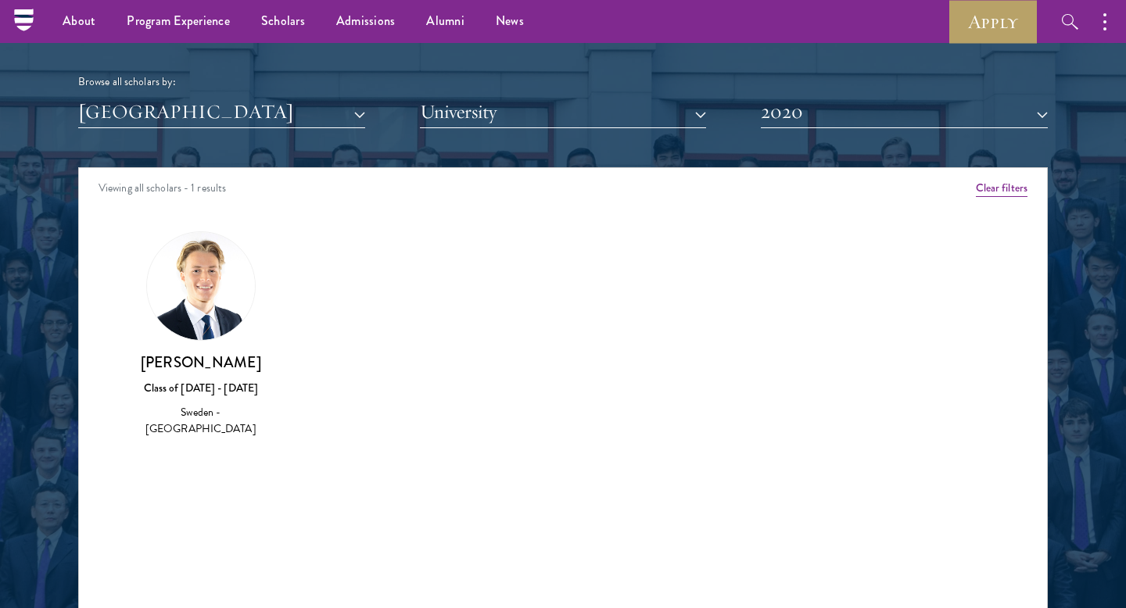
scroll to position [1850, 0]
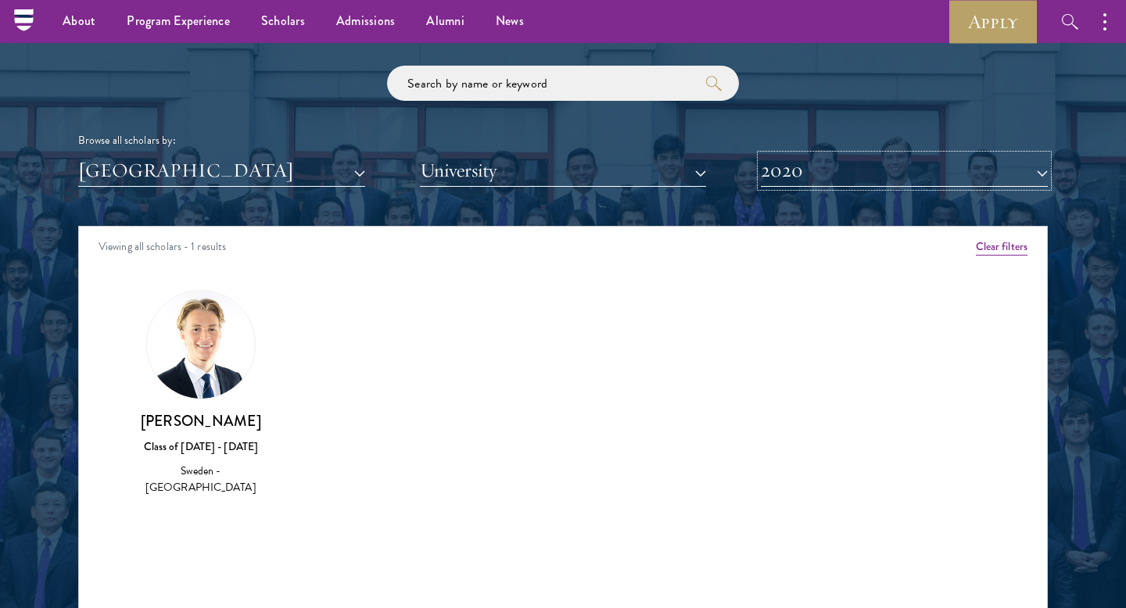
click at [774, 182] on button "2020" at bounding box center [904, 171] width 287 height 32
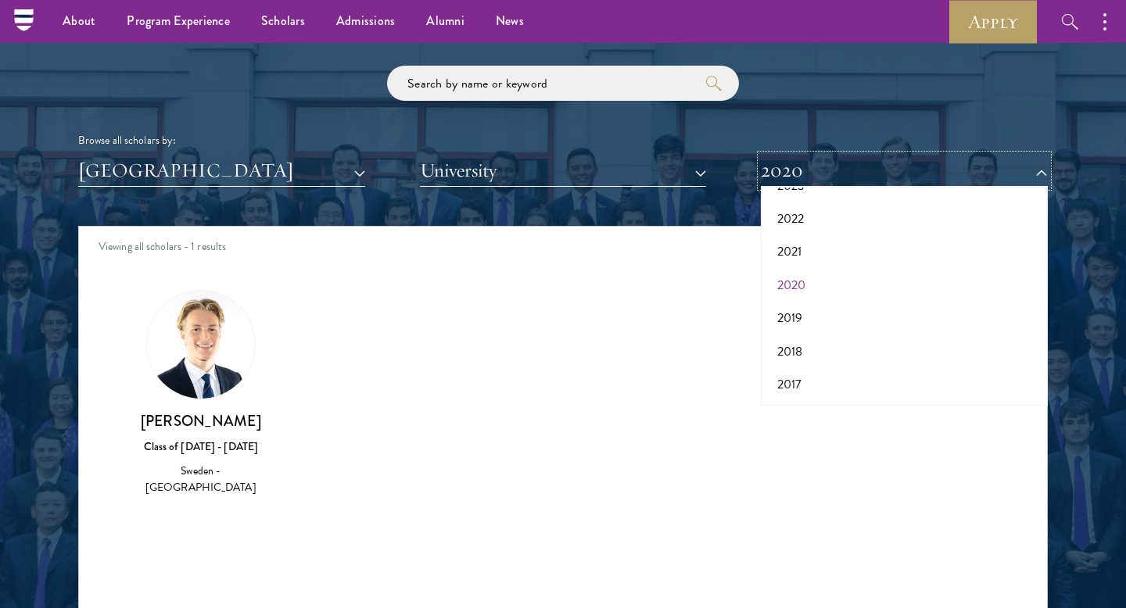
scroll to position [0, 0]
click at [824, 200] on button "All Years" at bounding box center [905, 208] width 278 height 33
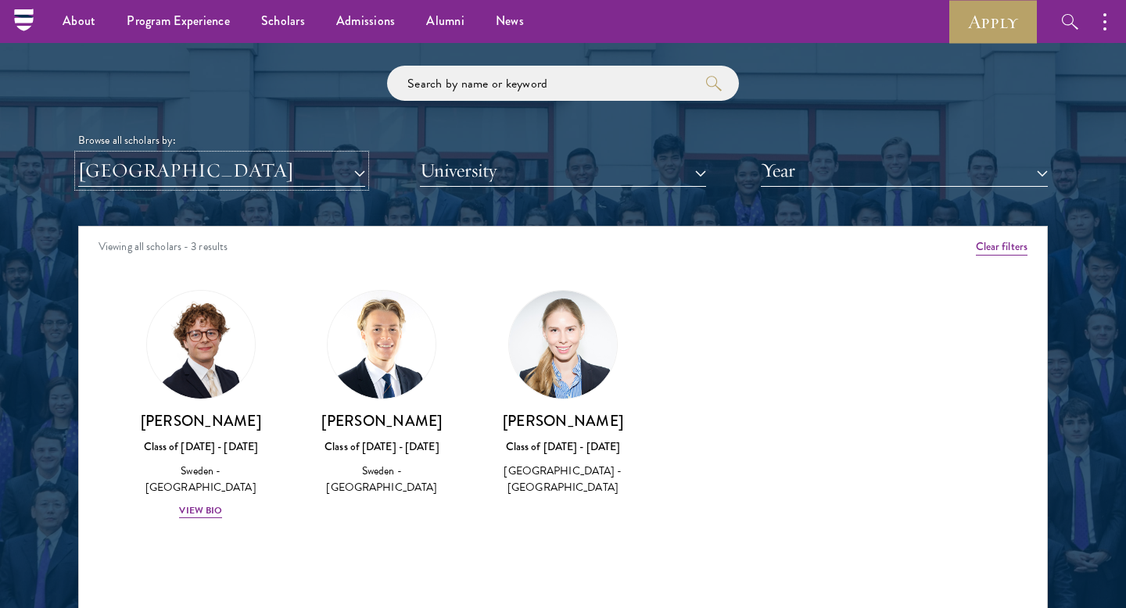
click at [230, 176] on button "[GEOGRAPHIC_DATA]" at bounding box center [221, 171] width 287 height 32
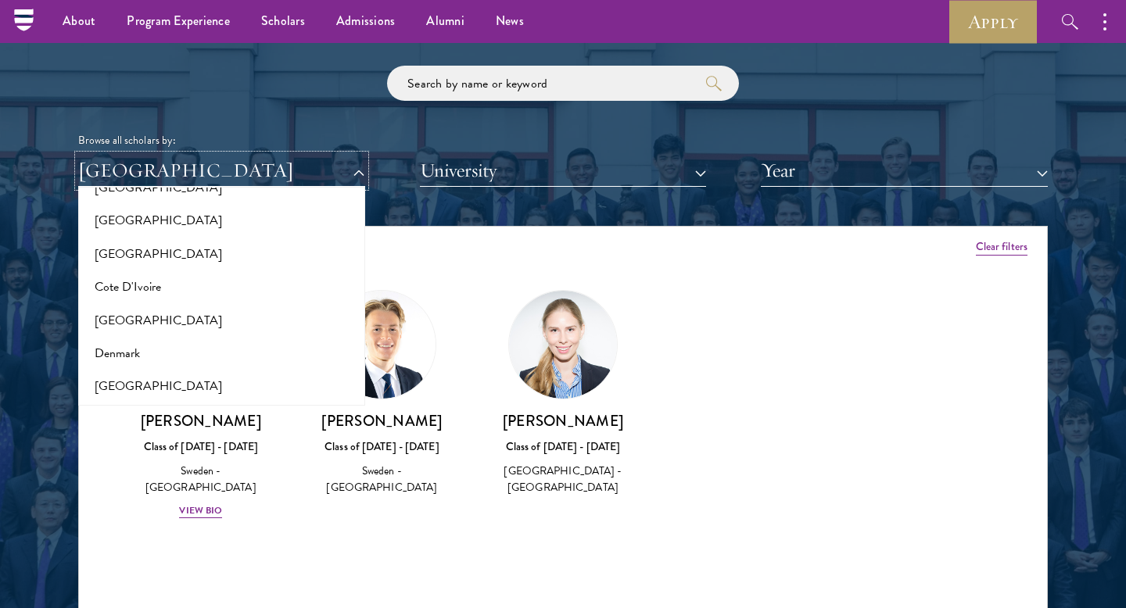
scroll to position [618, 0]
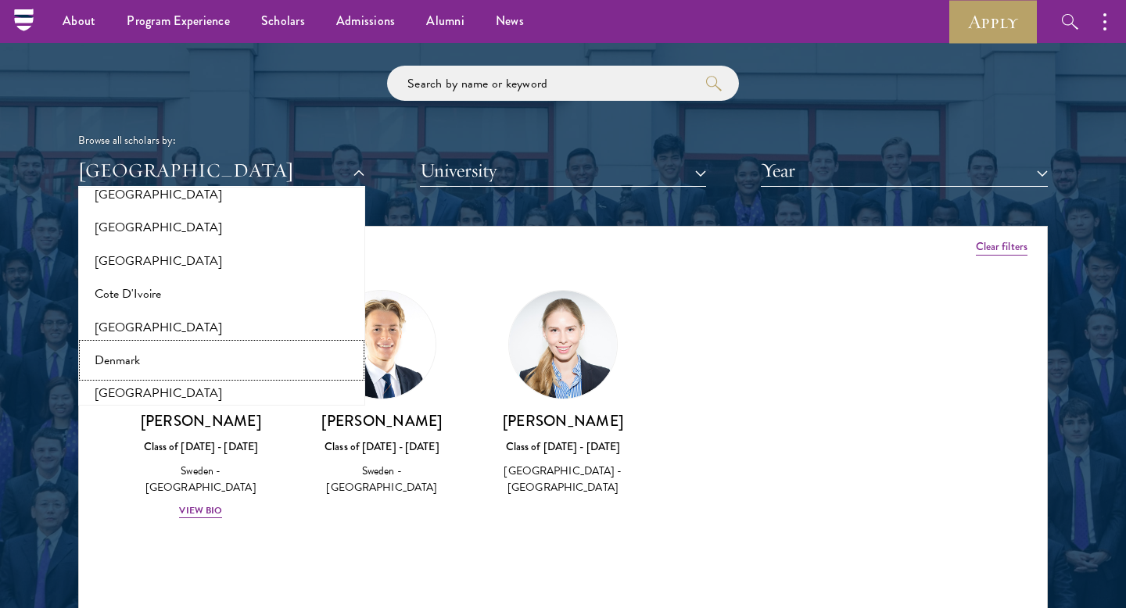
click at [117, 356] on button "Denmark" at bounding box center [222, 360] width 278 height 33
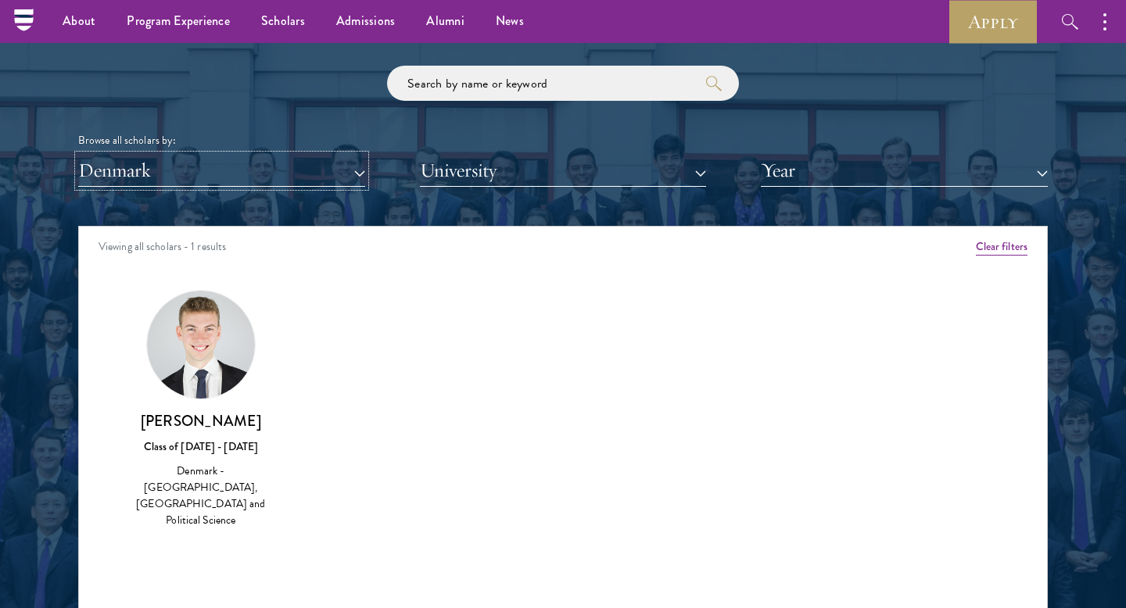
click at [152, 180] on button "Denmark" at bounding box center [221, 171] width 287 height 32
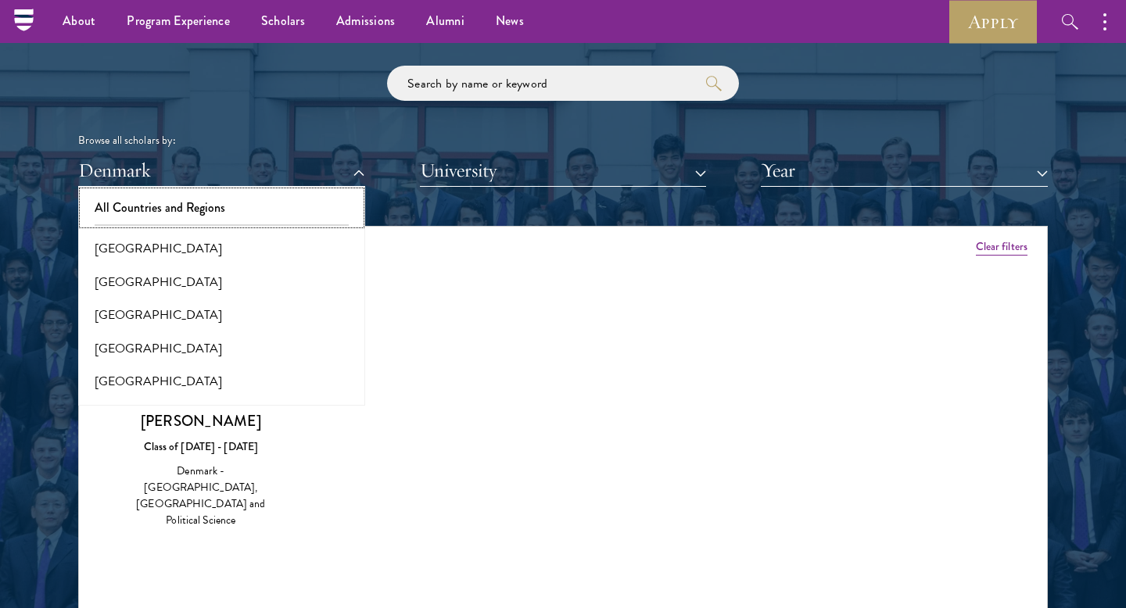
click at [167, 203] on button "All Countries and Regions" at bounding box center [222, 208] width 278 height 33
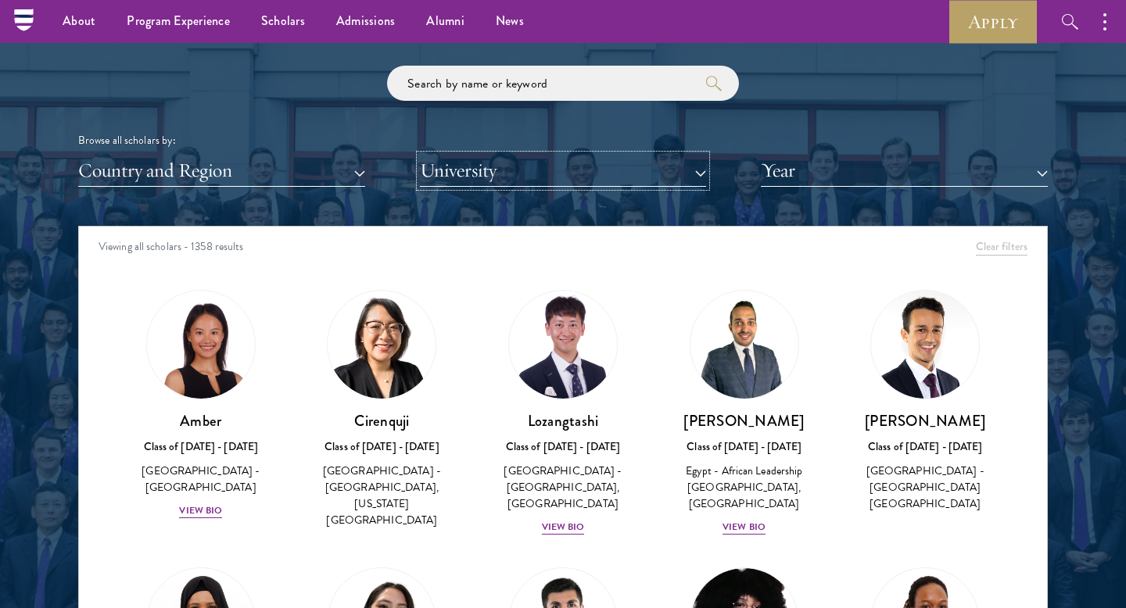
click at [480, 163] on button "University" at bounding box center [563, 171] width 287 height 32
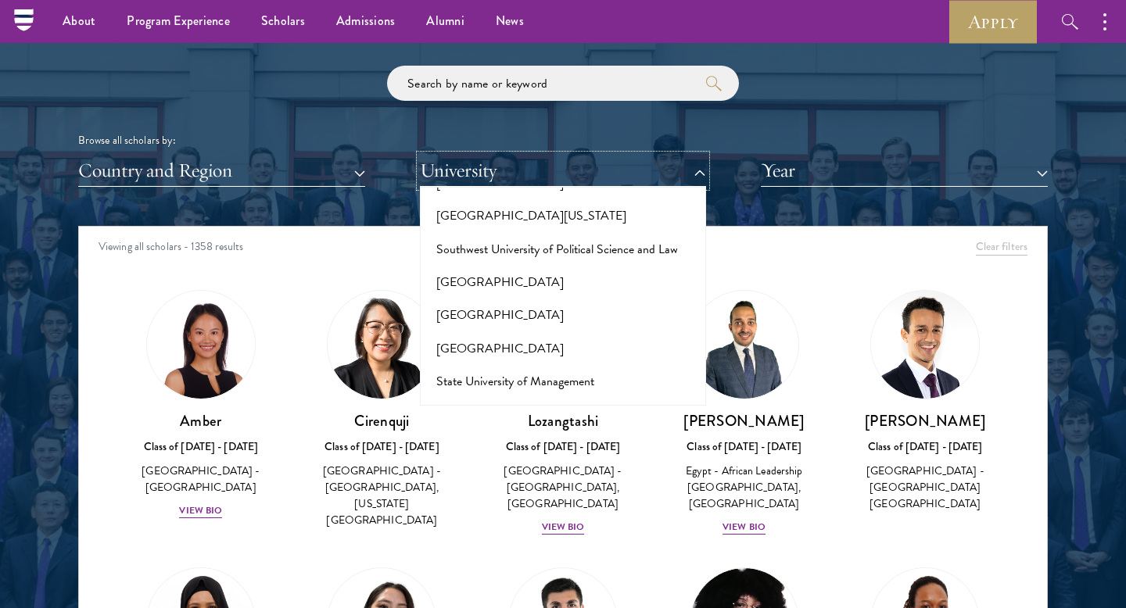
scroll to position [9107, 0]
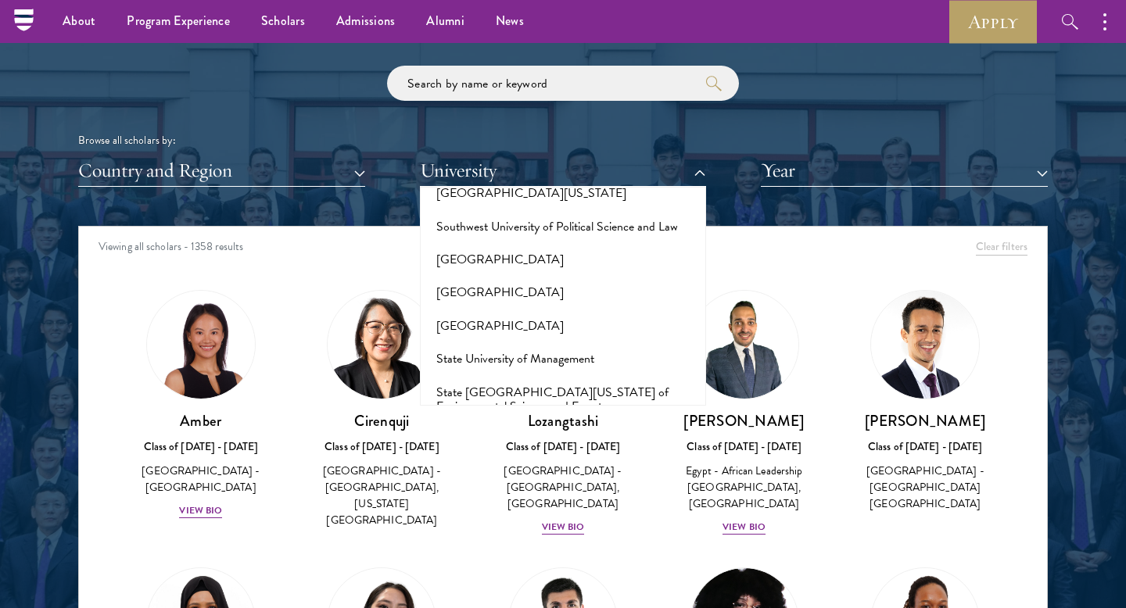
click at [742, 246] on div "Viewing all scholars - 1358 results" at bounding box center [563, 249] width 968 height 44
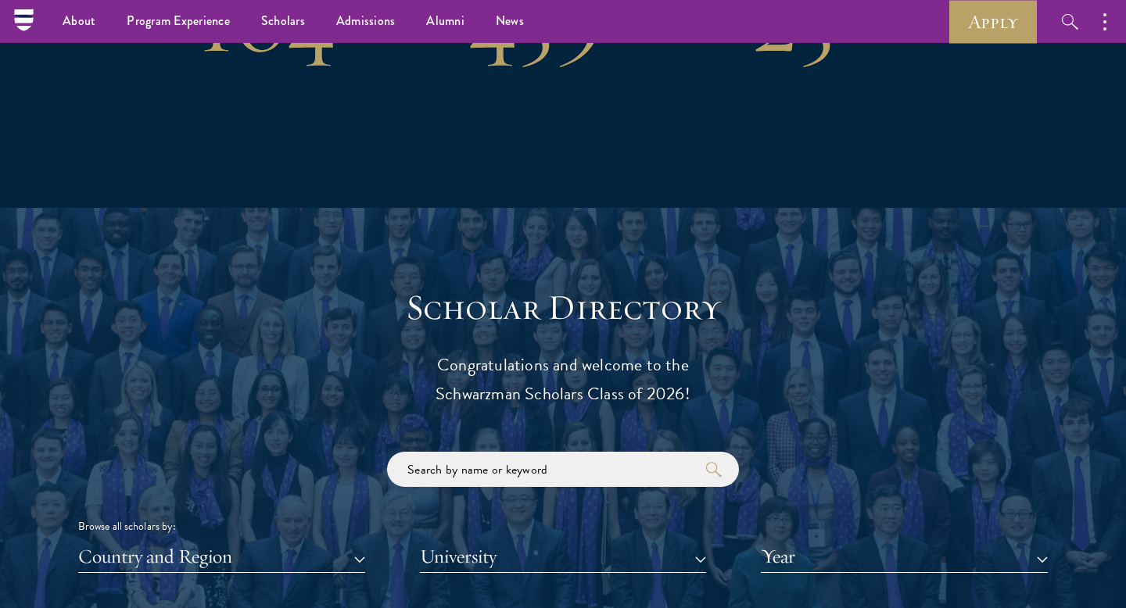
scroll to position [1101, 0]
